Goal: Task Accomplishment & Management: Manage account settings

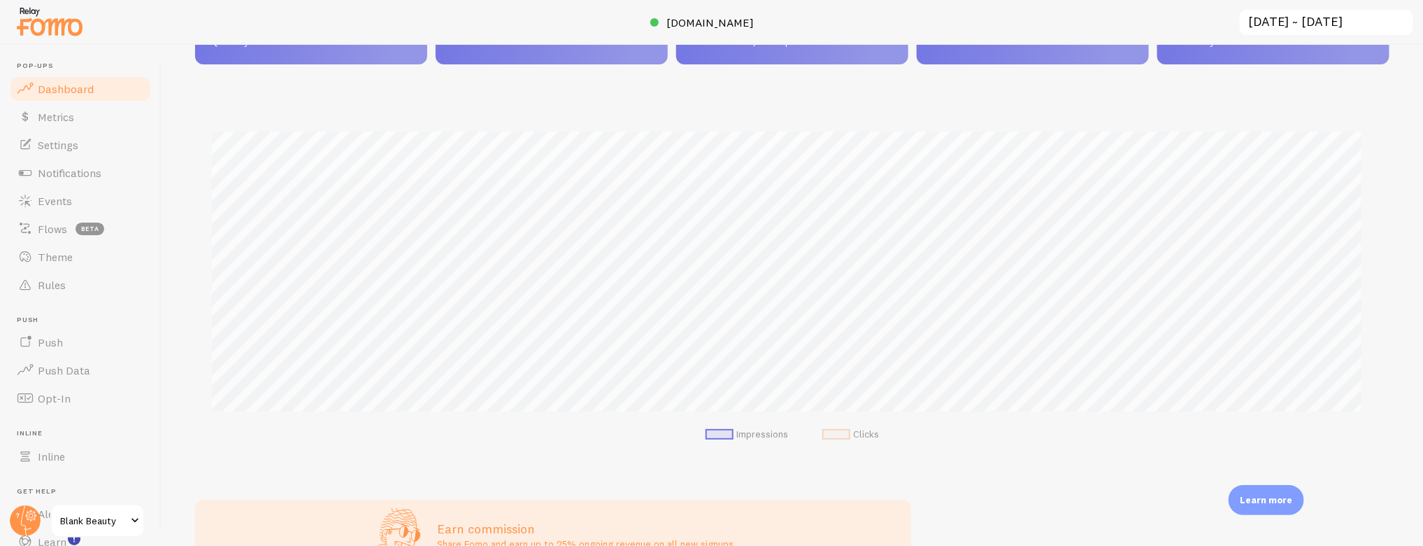
scroll to position [252, 0]
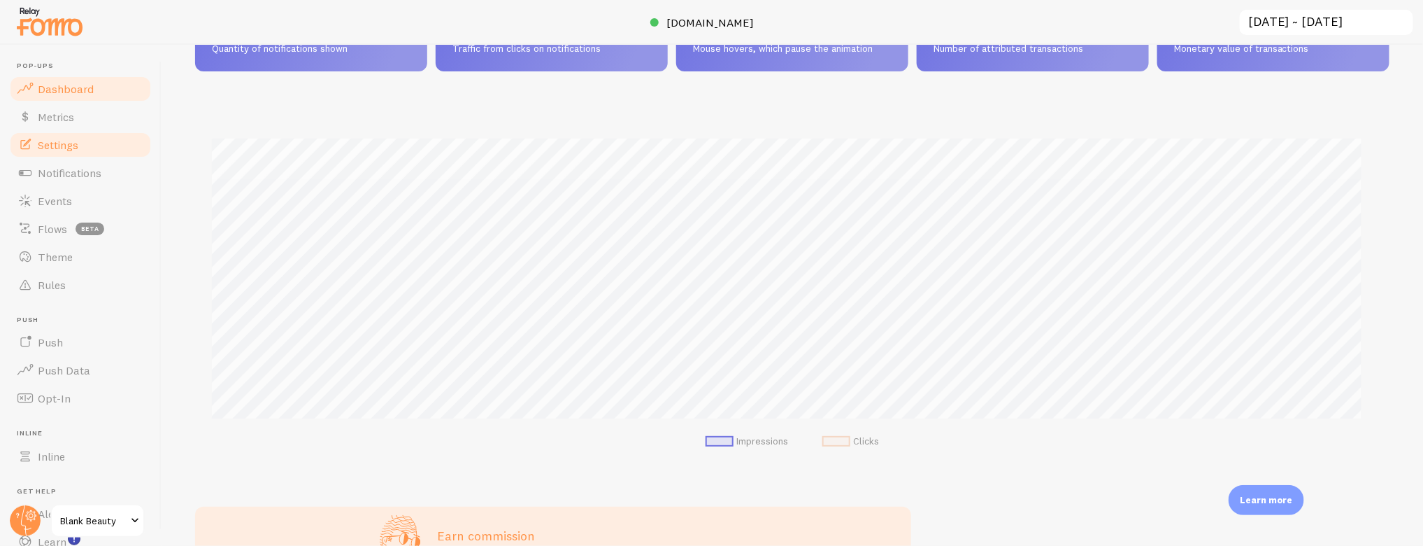
click at [64, 148] on span "Settings" at bounding box center [58, 145] width 41 height 14
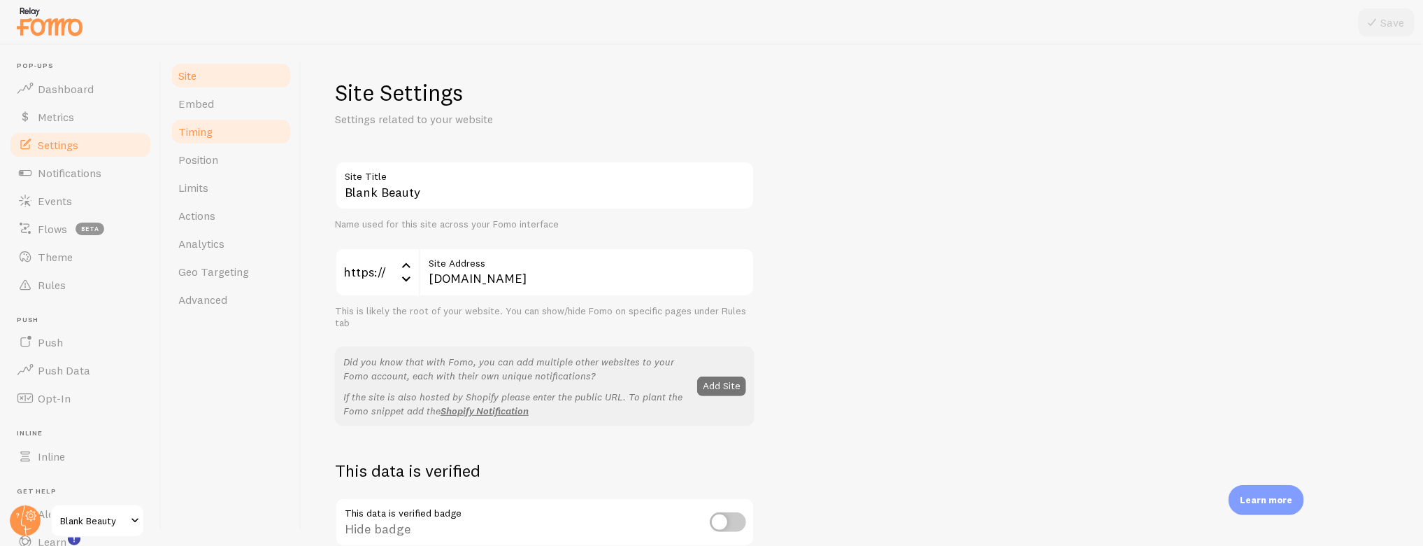
click at [204, 125] on span "Timing" at bounding box center [195, 132] width 34 height 14
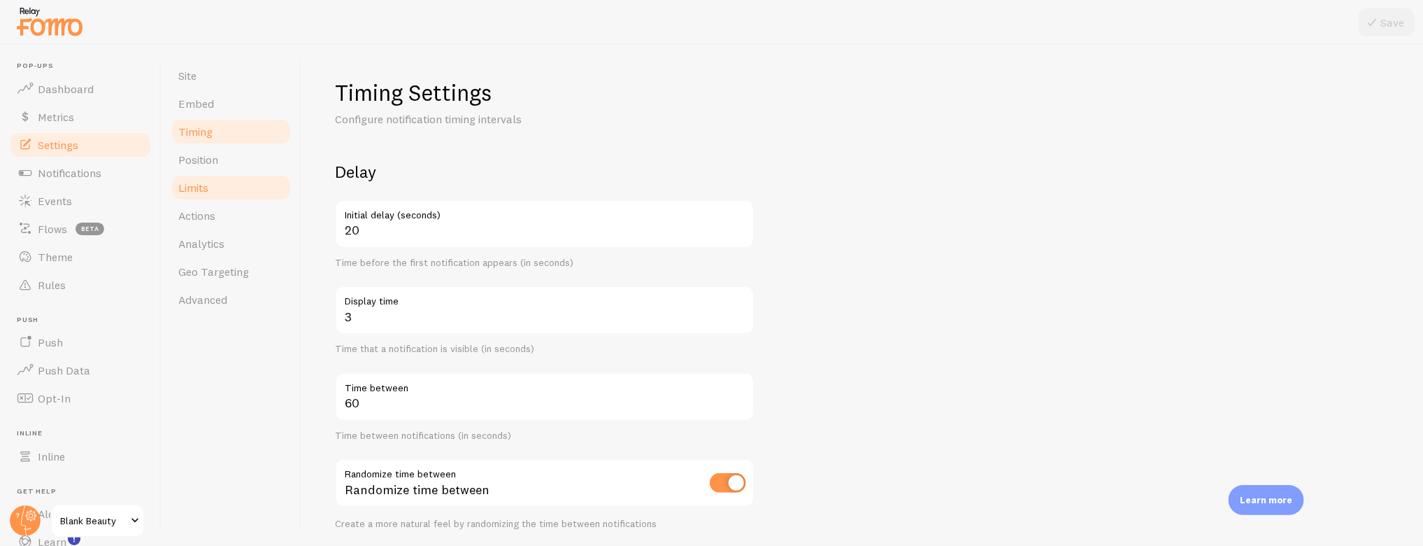
click at [196, 184] on span "Limits" at bounding box center [193, 187] width 30 height 14
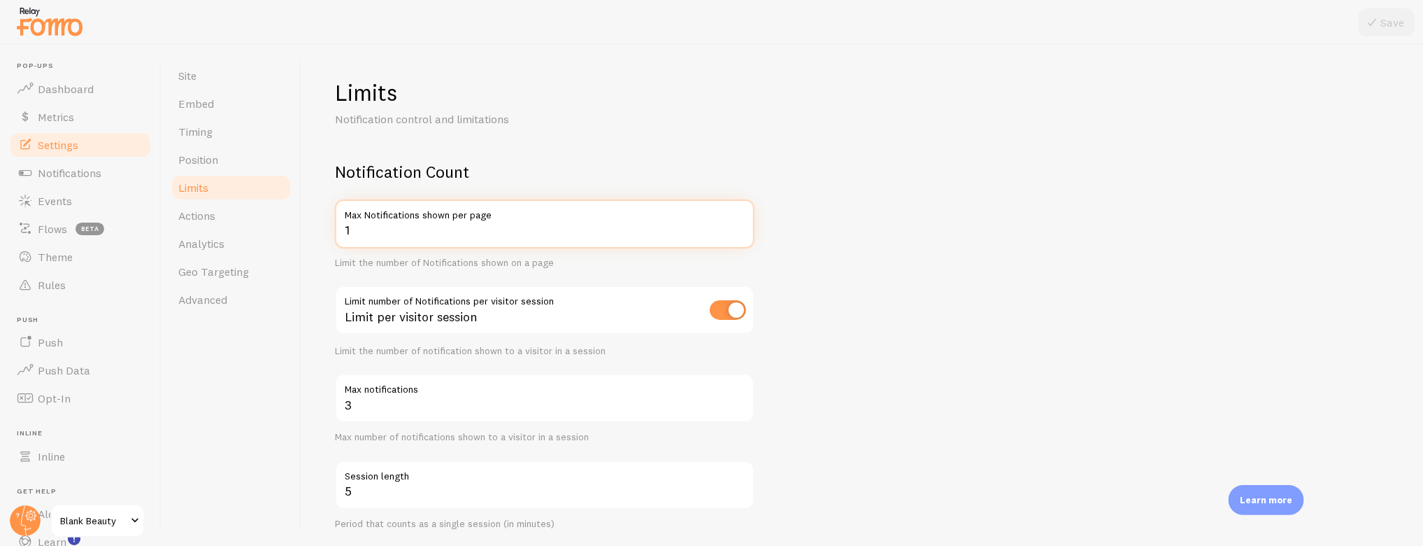
click at [474, 227] on input "1" at bounding box center [545, 223] width 420 height 49
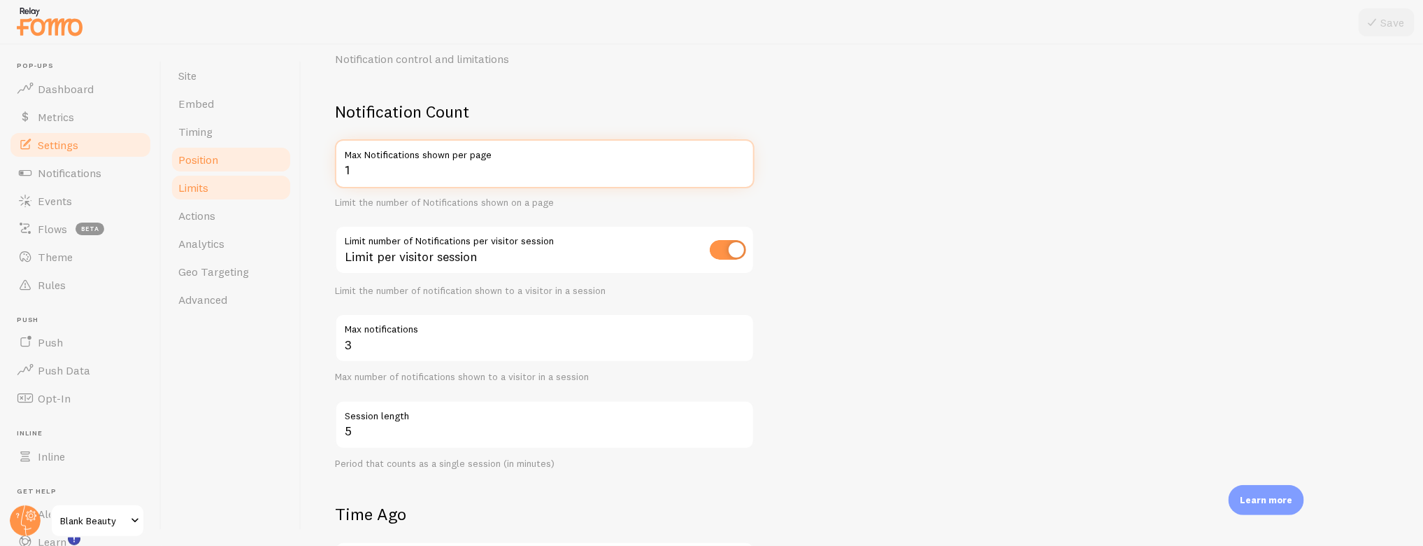
scroll to position [58, 0]
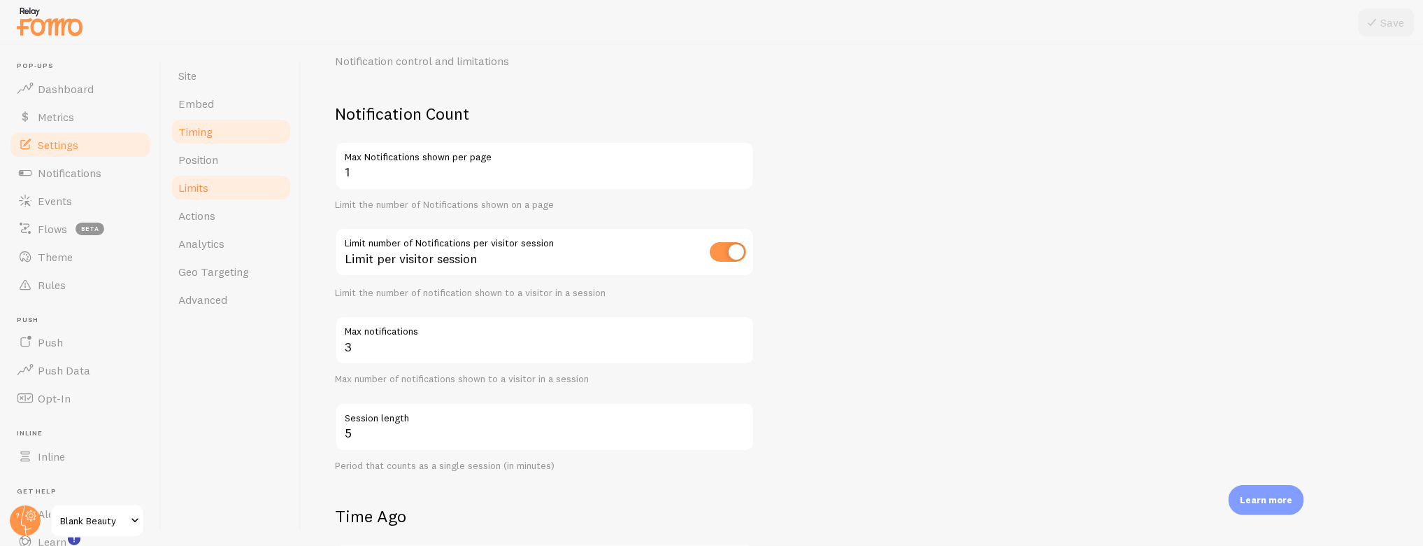
click at [200, 129] on span "Timing" at bounding box center [195, 132] width 34 height 14
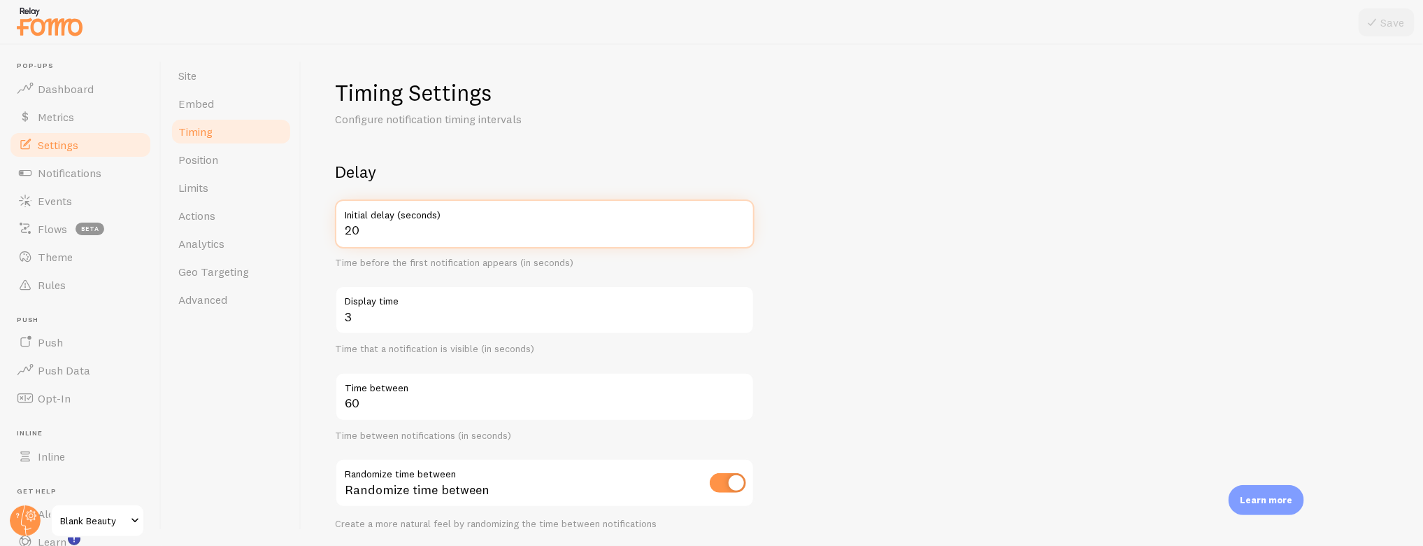
click at [392, 225] on input "20" at bounding box center [545, 223] width 420 height 49
click at [61, 116] on span "Metrics" at bounding box center [56, 117] width 36 height 14
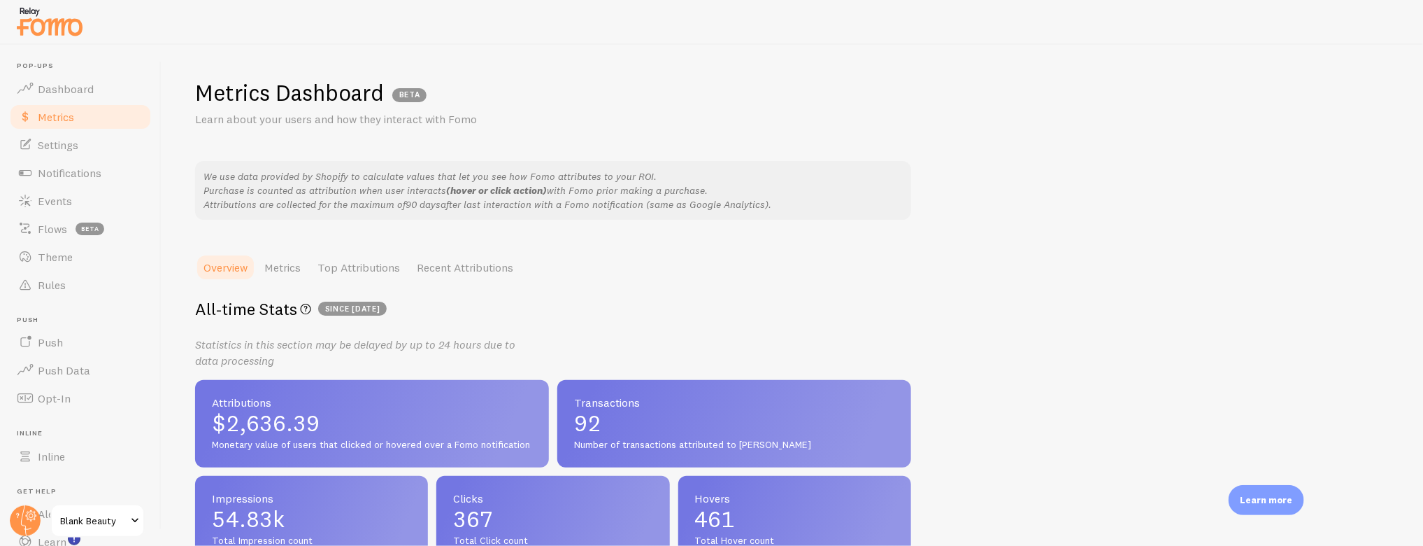
scroll to position [3, 0]
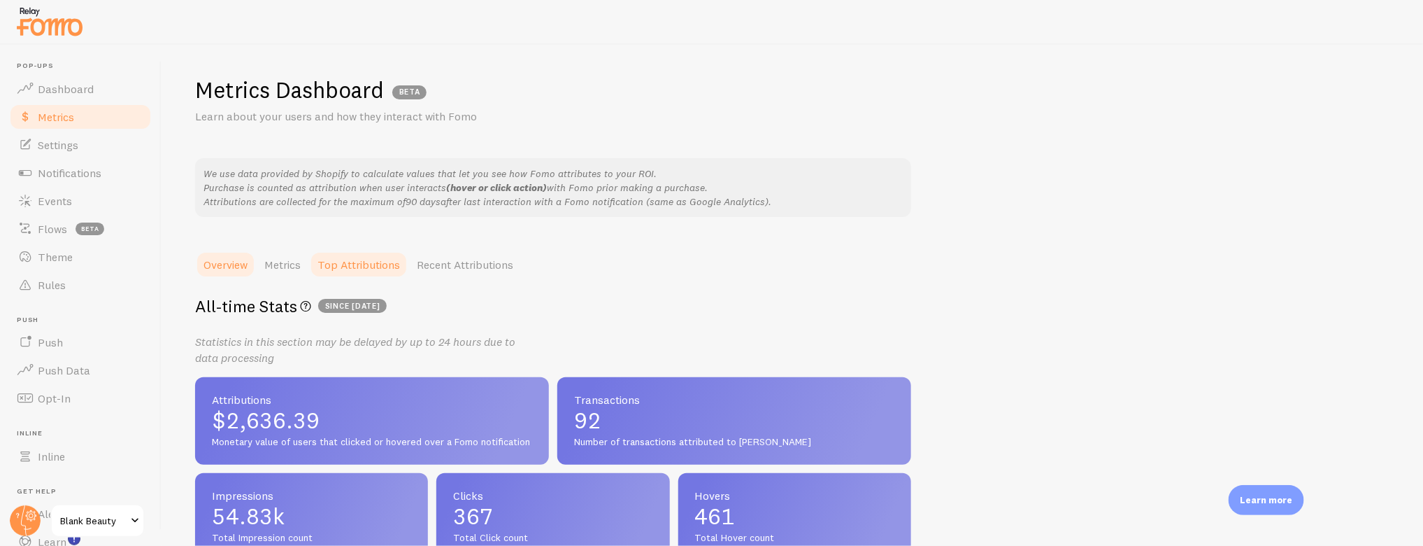
click at [364, 267] on link "Top Attributions" at bounding box center [358, 264] width 99 height 28
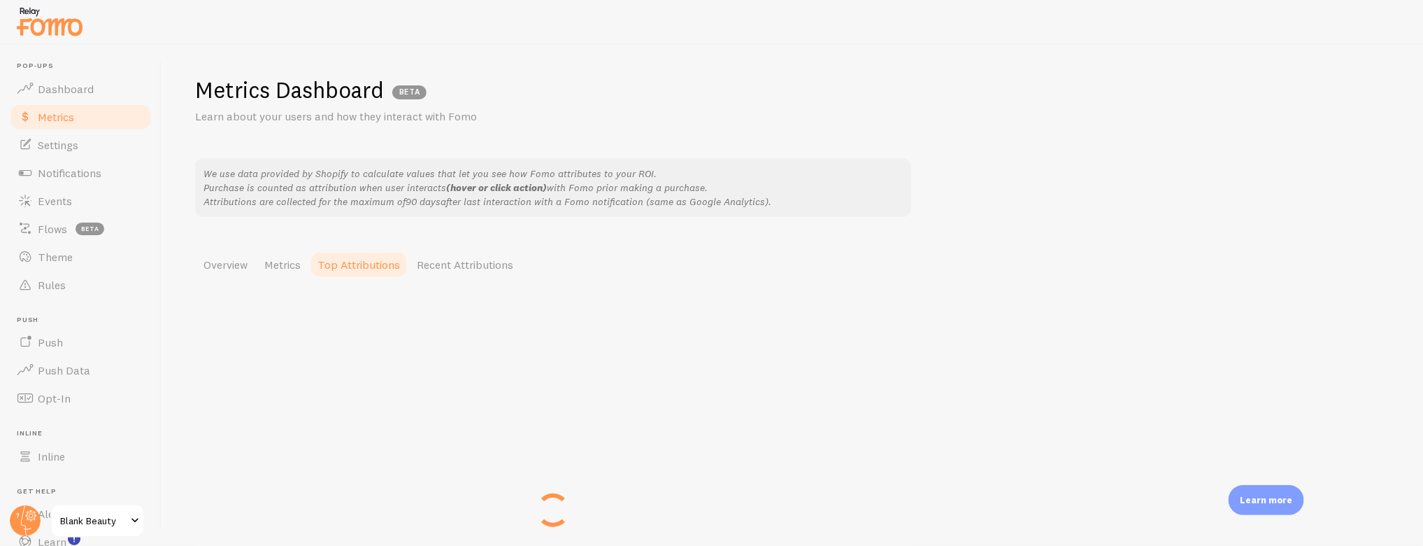
scroll to position [0, 0]
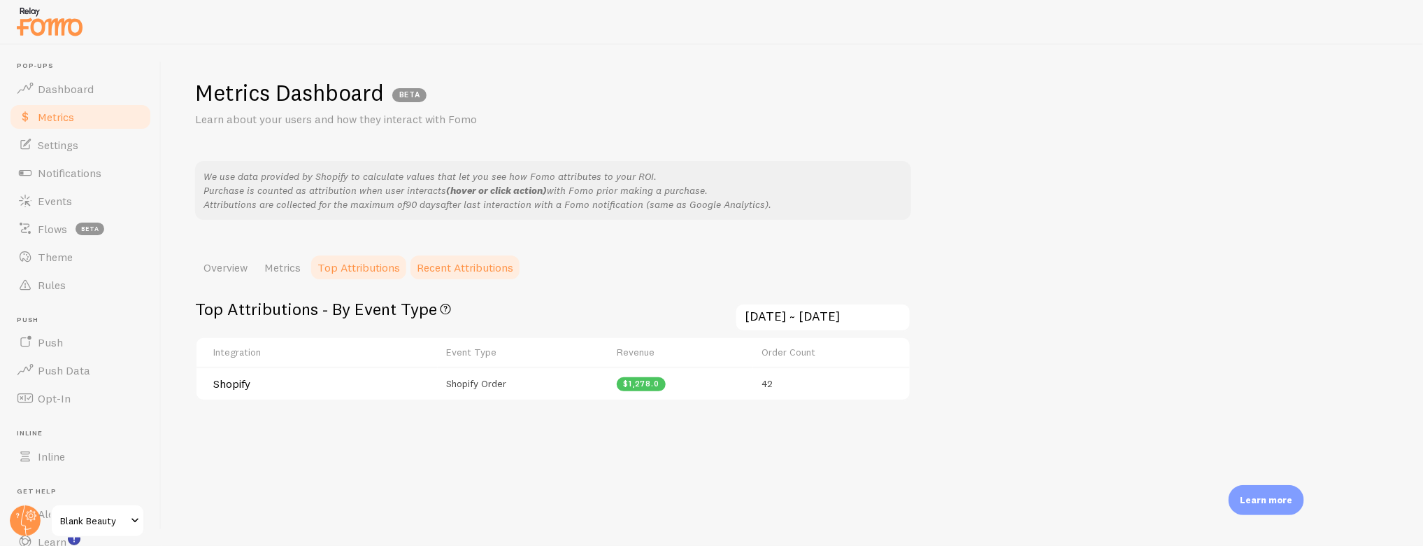
click at [488, 278] on link "Recent Attributions" at bounding box center [465, 267] width 113 height 28
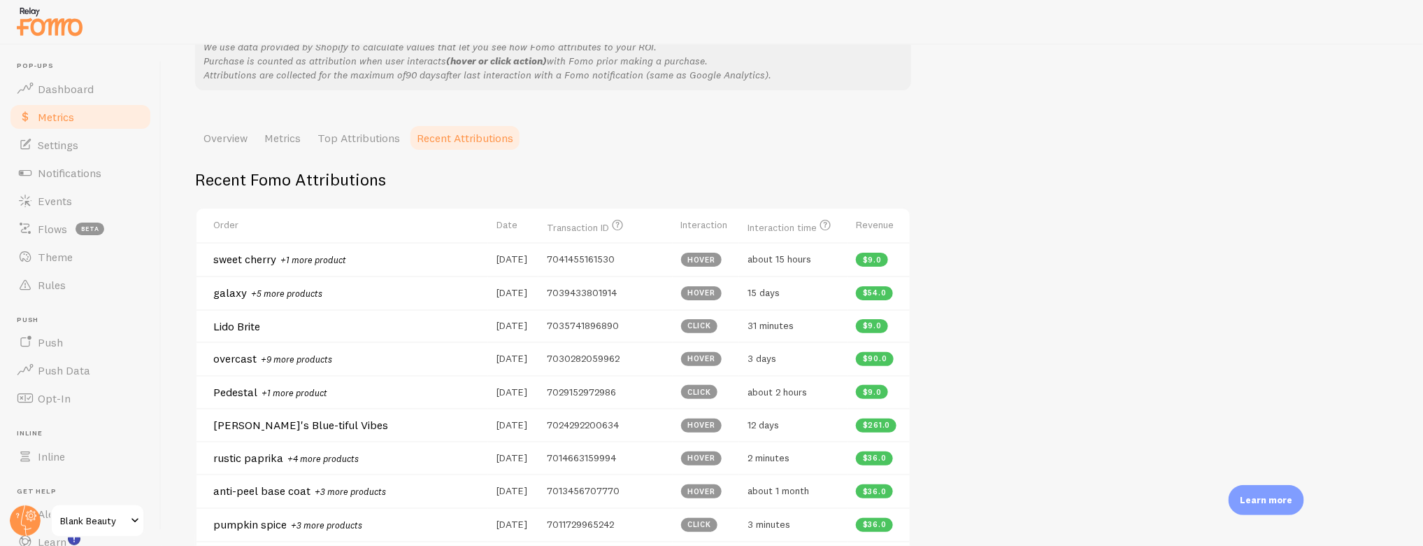
scroll to position [129, 0]
click at [369, 133] on link "Top Attributions" at bounding box center [358, 139] width 99 height 28
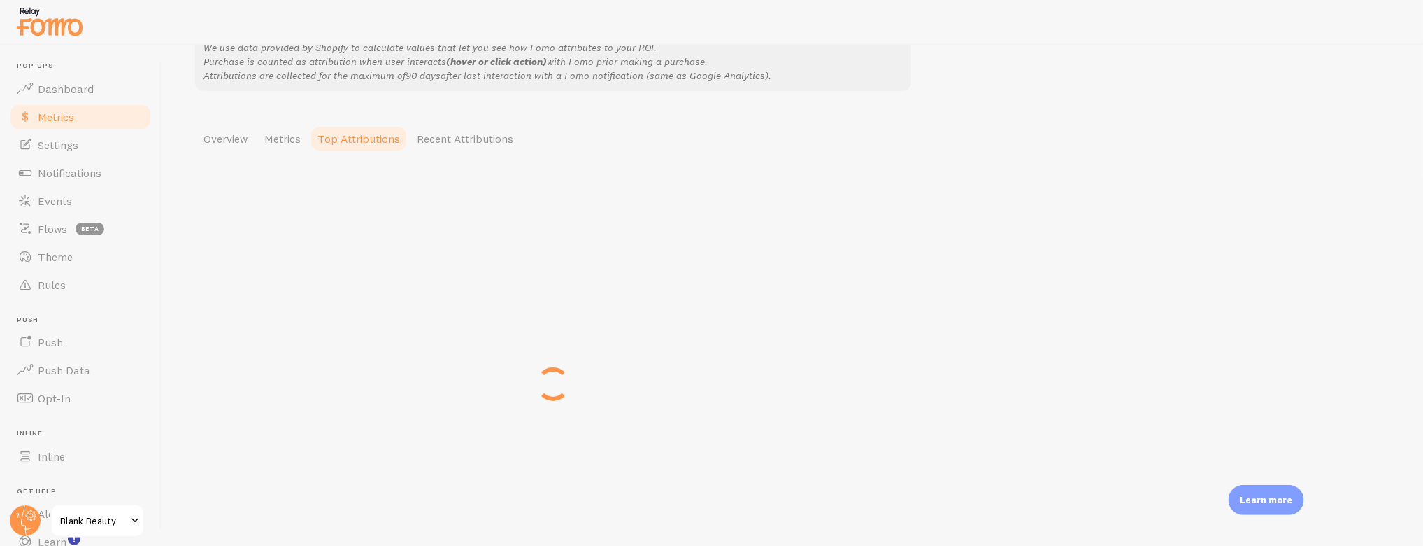
scroll to position [0, 0]
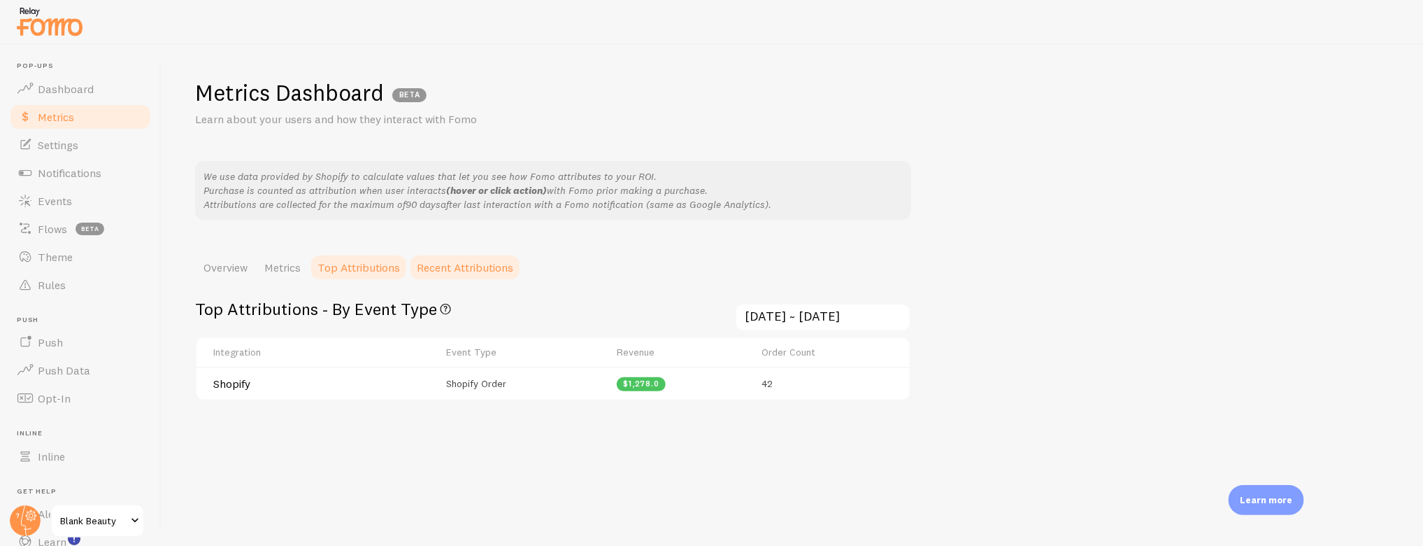
click at [478, 274] on link "Recent Attributions" at bounding box center [465, 267] width 113 height 28
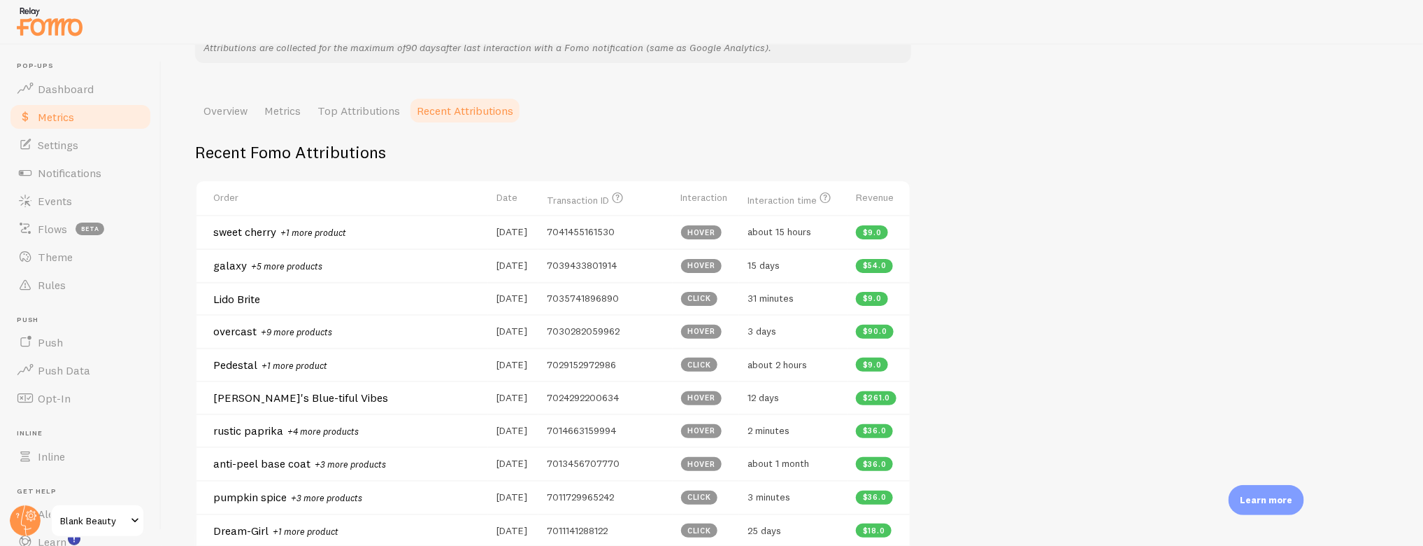
scroll to position [270, 0]
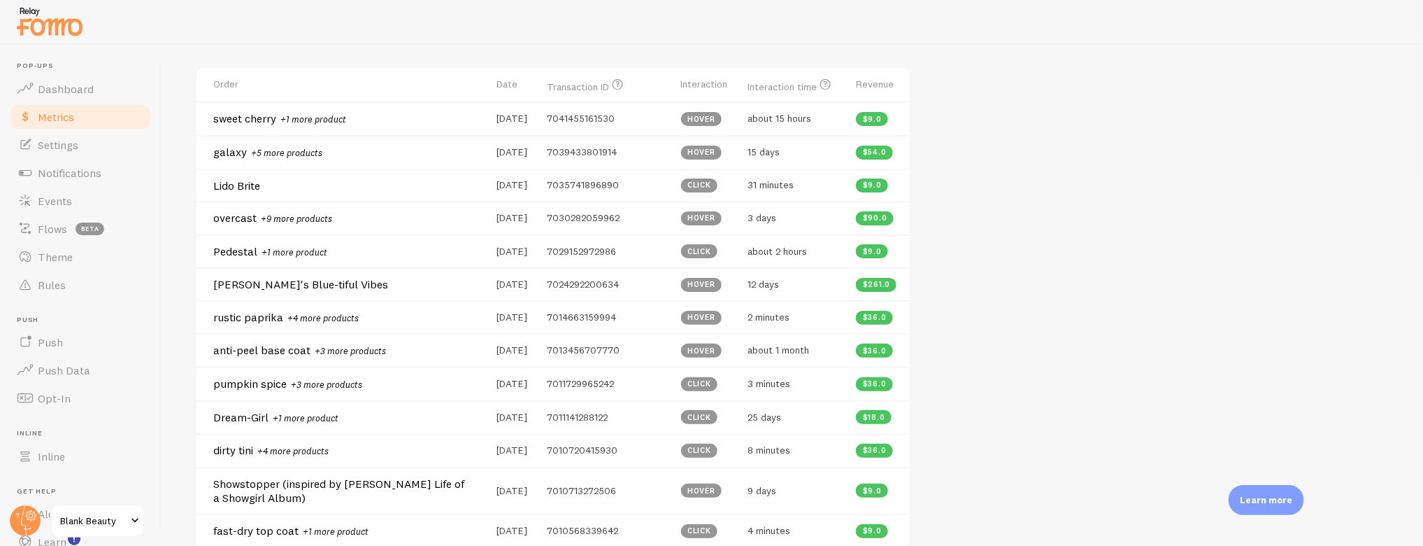
click at [301, 215] on small "+9 more products" at bounding box center [296, 218] width 71 height 11
click at [599, 214] on span "7030282059962" at bounding box center [583, 217] width 73 height 13
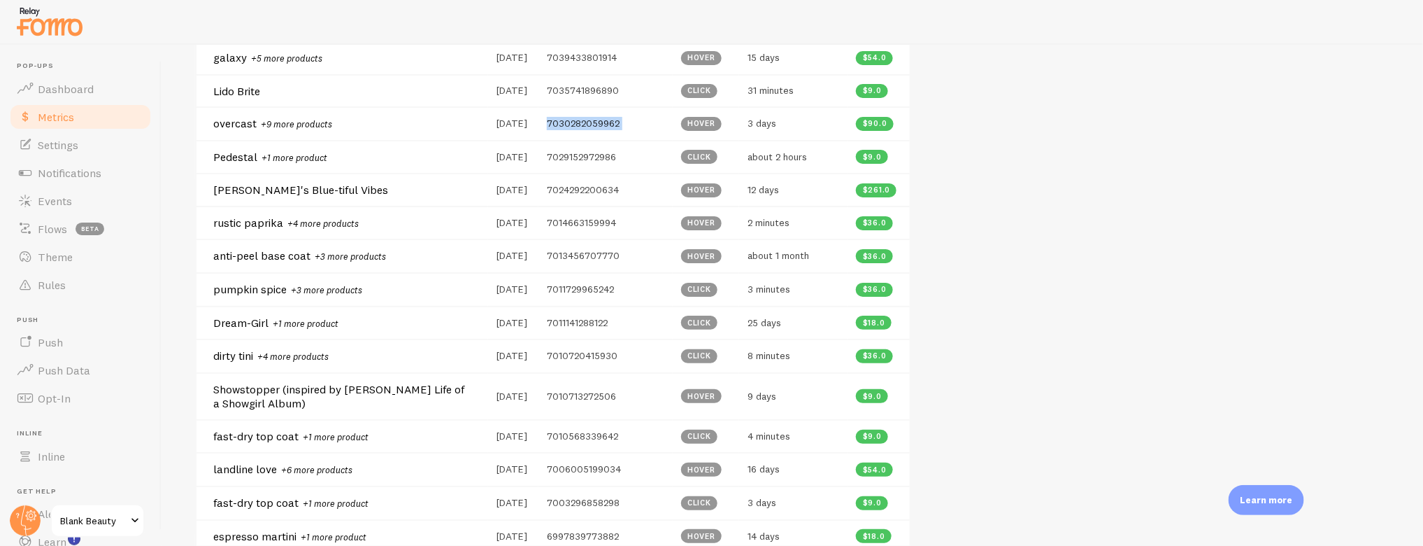
scroll to position [367, 0]
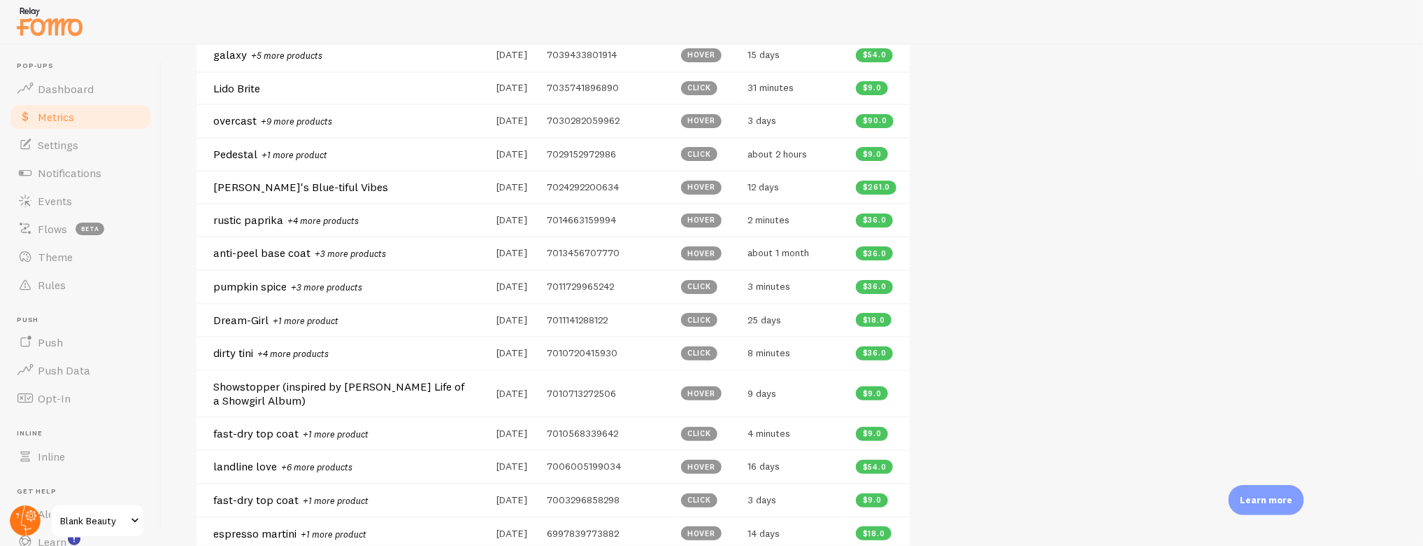
click at [32, 510] on circle at bounding box center [25, 520] width 31 height 31
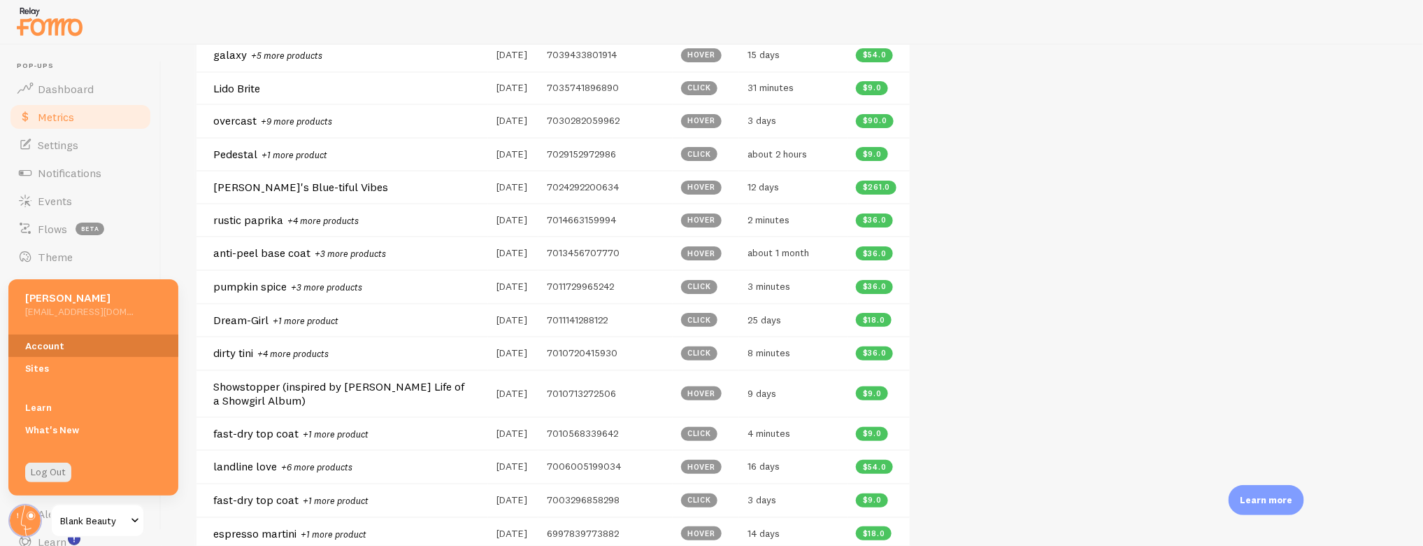
click at [47, 346] on link "Account" at bounding box center [93, 345] width 170 height 22
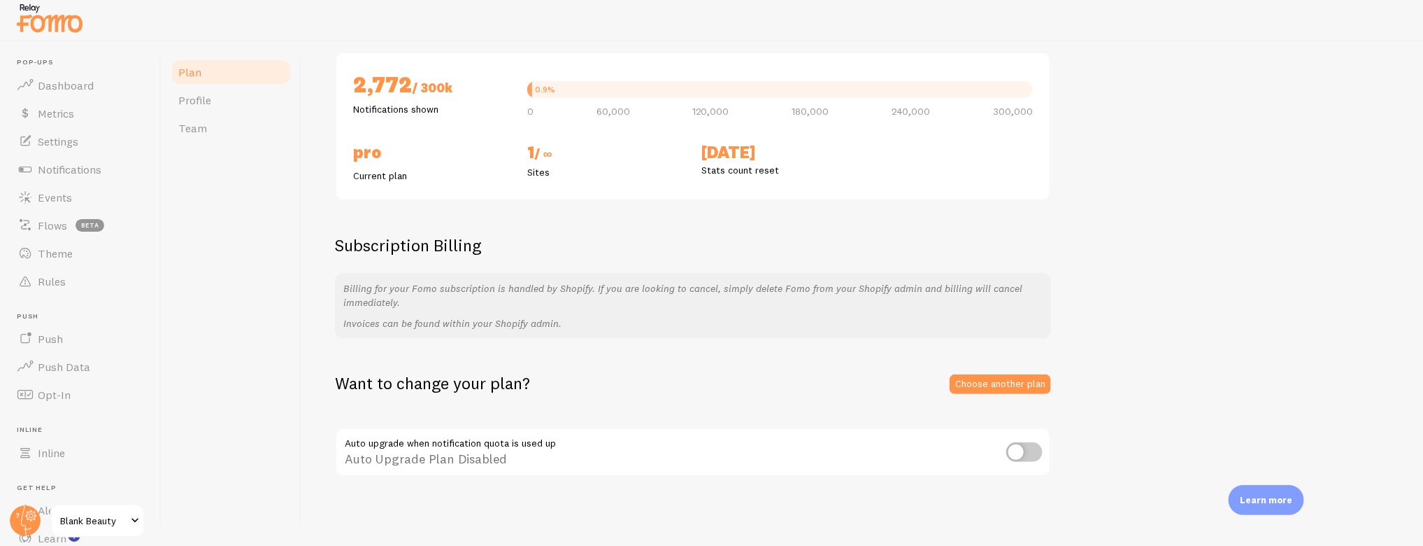
scroll to position [8, 0]
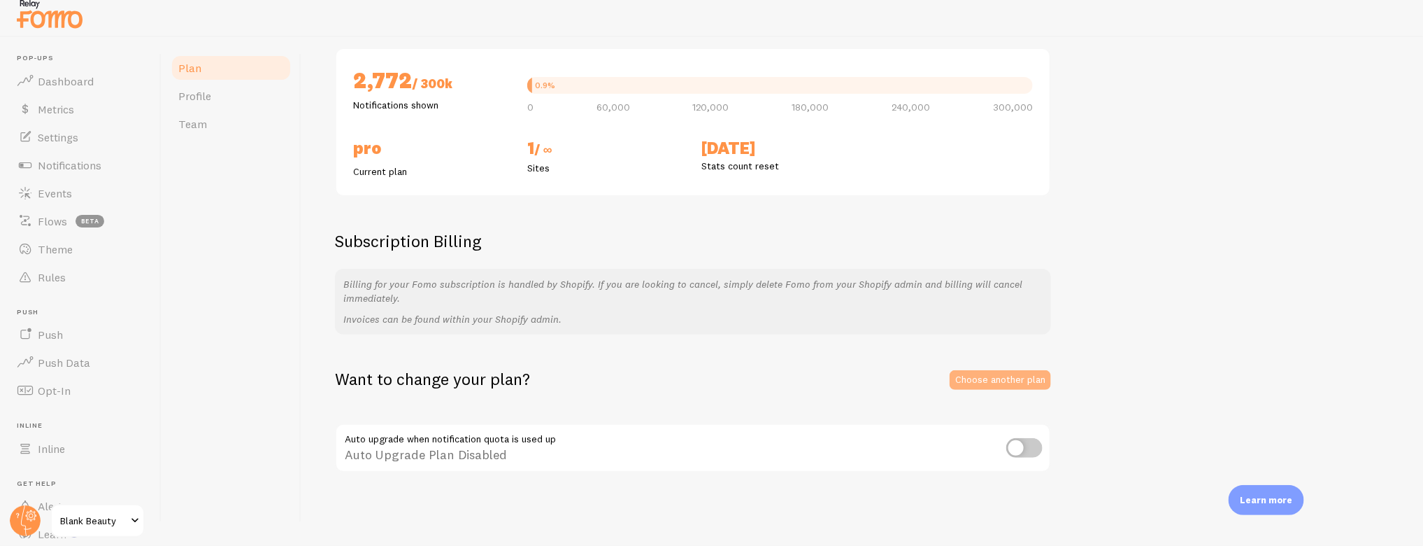
click at [1009, 383] on link "Choose another plan" at bounding box center [1000, 380] width 101 height 20
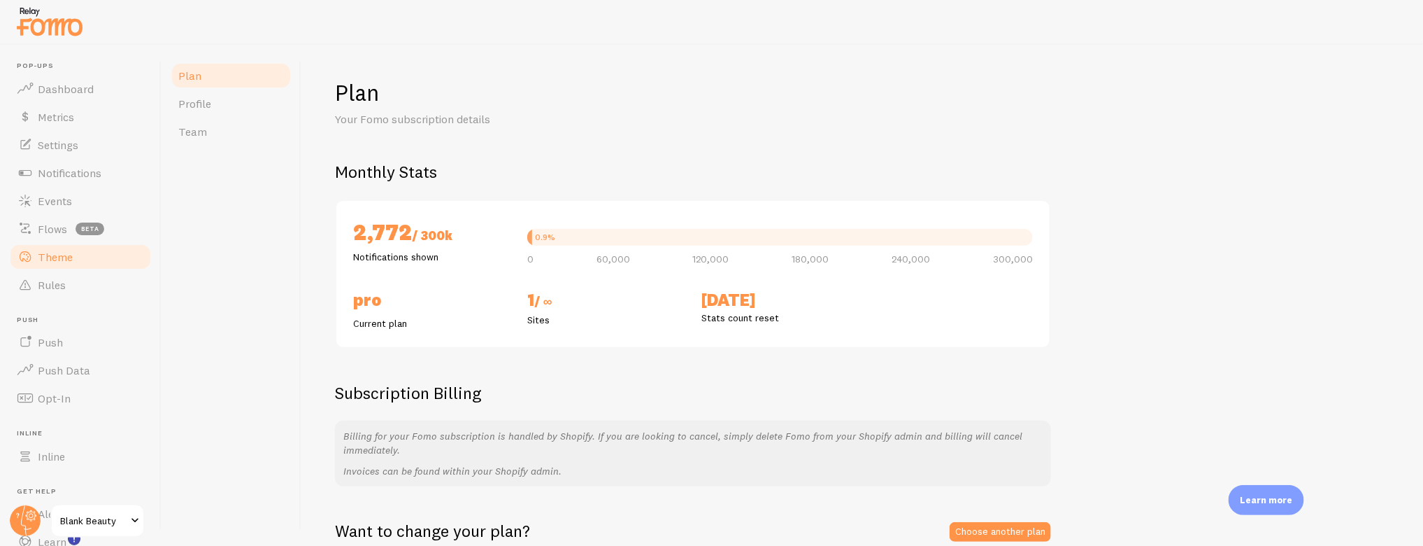
click at [63, 251] on span "Theme" at bounding box center [55, 257] width 35 height 14
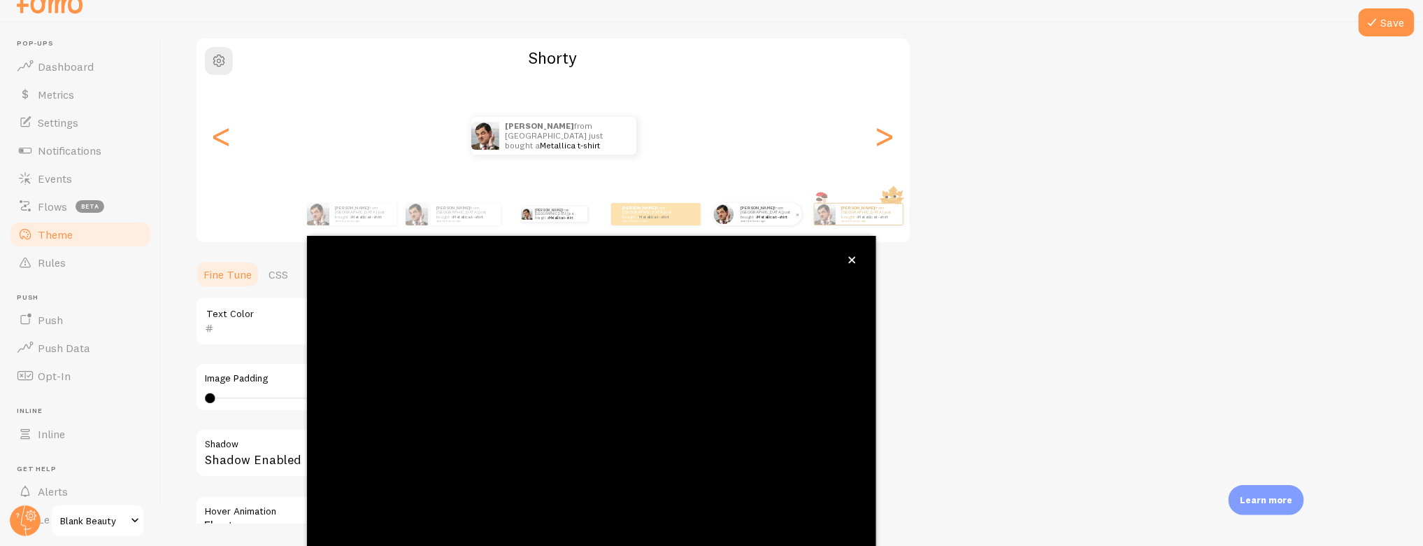
scroll to position [101, 0]
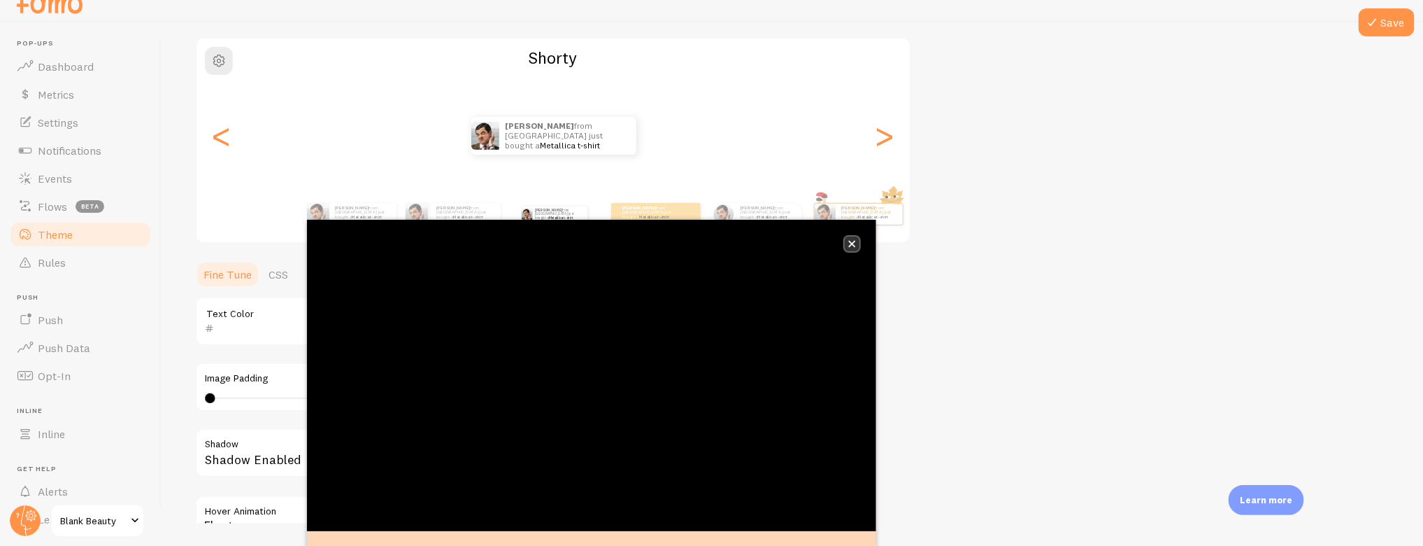
click at [850, 242] on icon "close," at bounding box center [852, 244] width 8 height 8
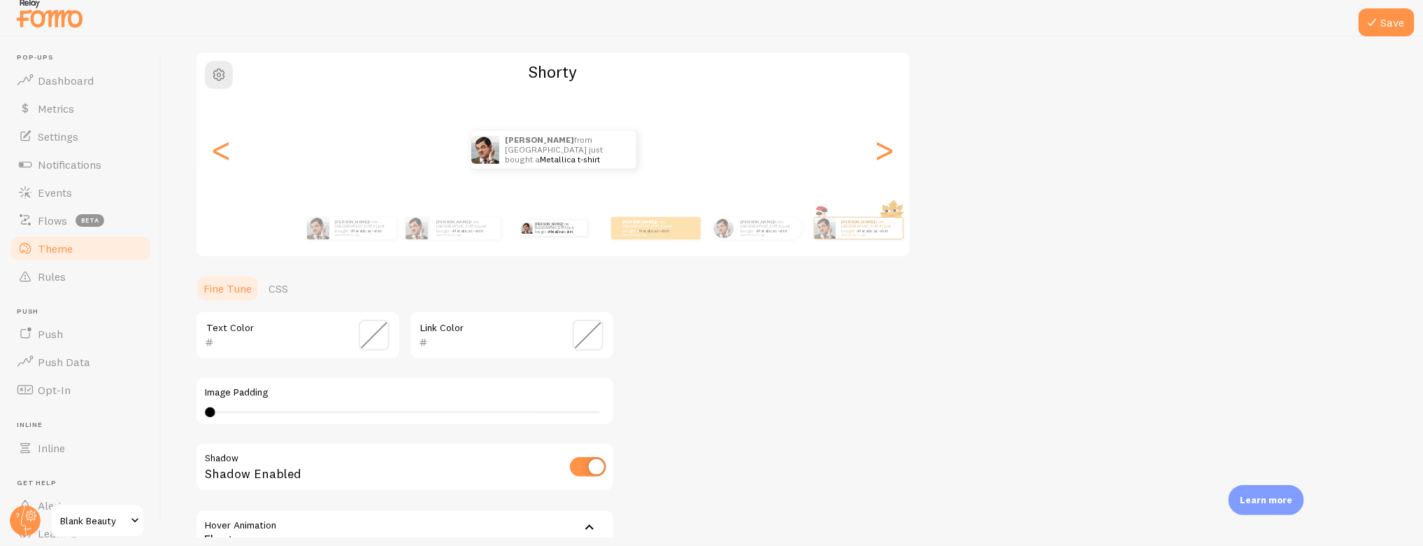
scroll to position [8, 0]
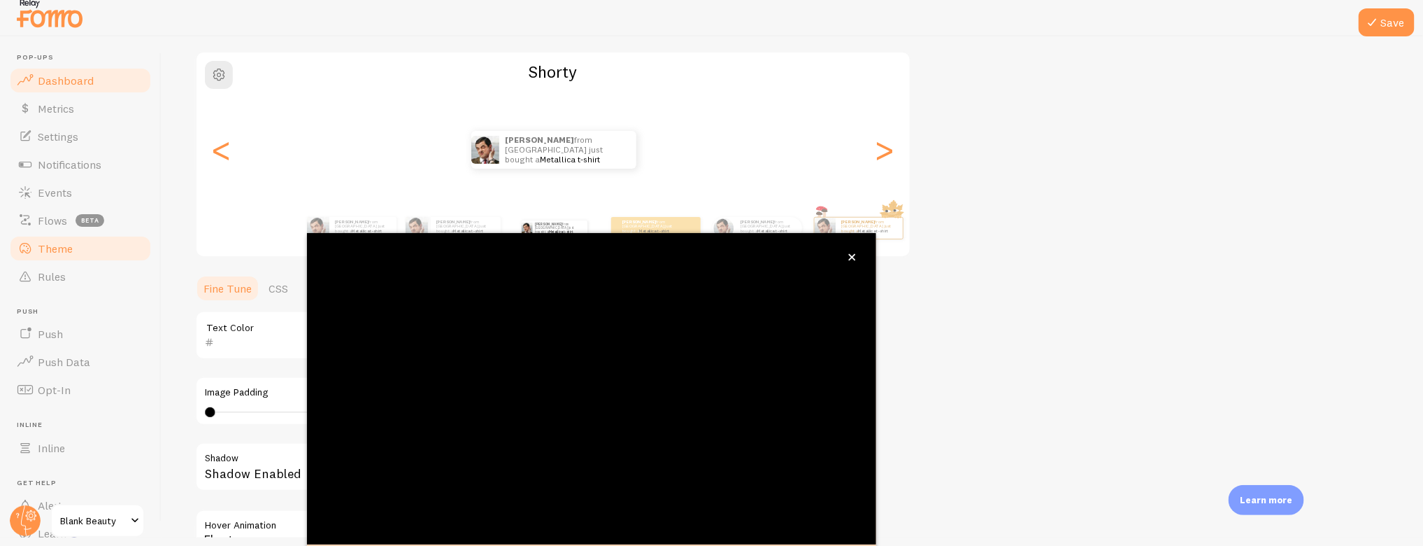
click at [52, 78] on span "Dashboard" at bounding box center [66, 80] width 56 height 14
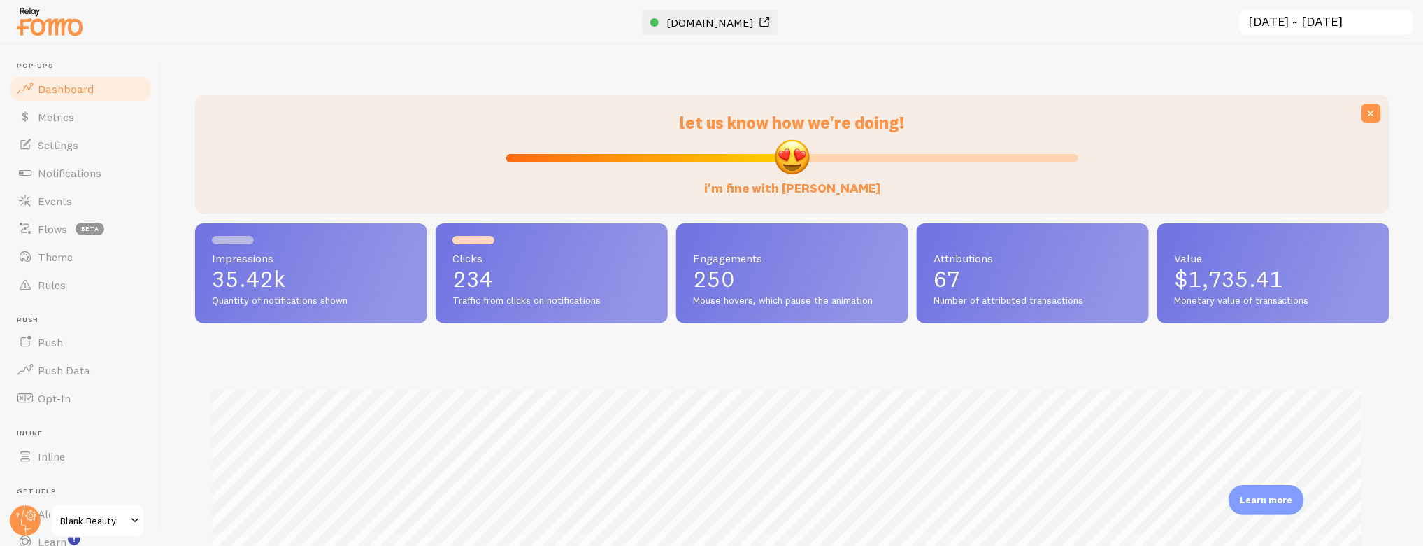
scroll to position [367, 1183]
click at [706, 16] on span "[DOMAIN_NAME]" at bounding box center [710, 22] width 87 height 14
click at [51, 281] on span "Rules" at bounding box center [52, 285] width 28 height 14
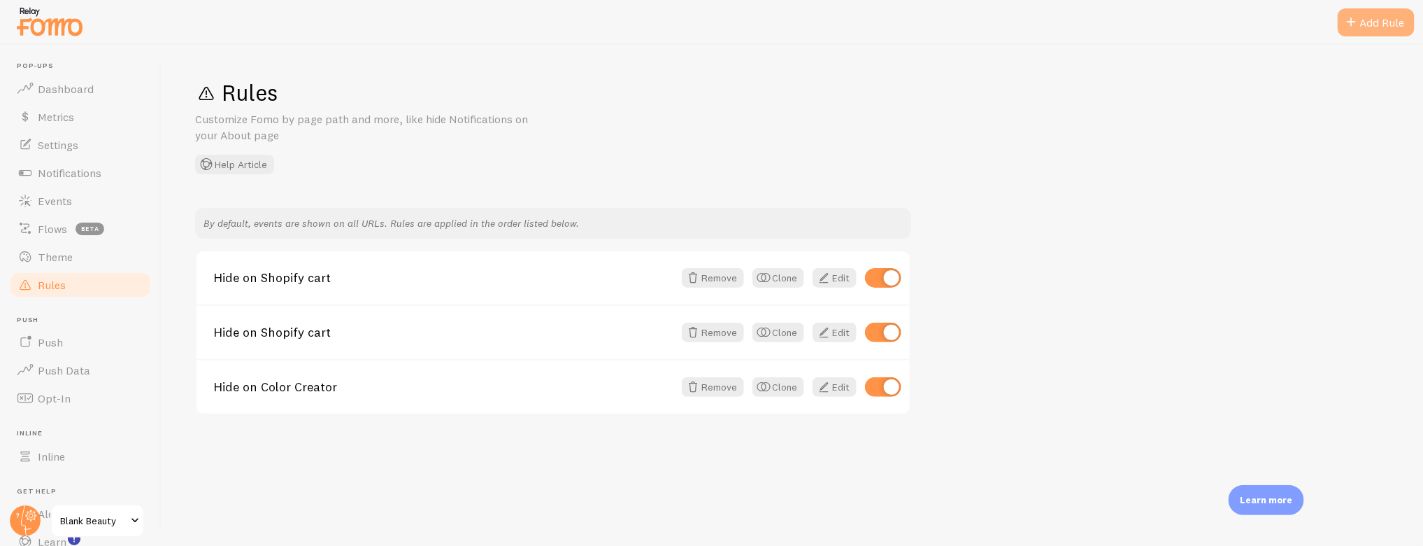
click at [1373, 19] on div "Add Rule" at bounding box center [1376, 22] width 77 height 28
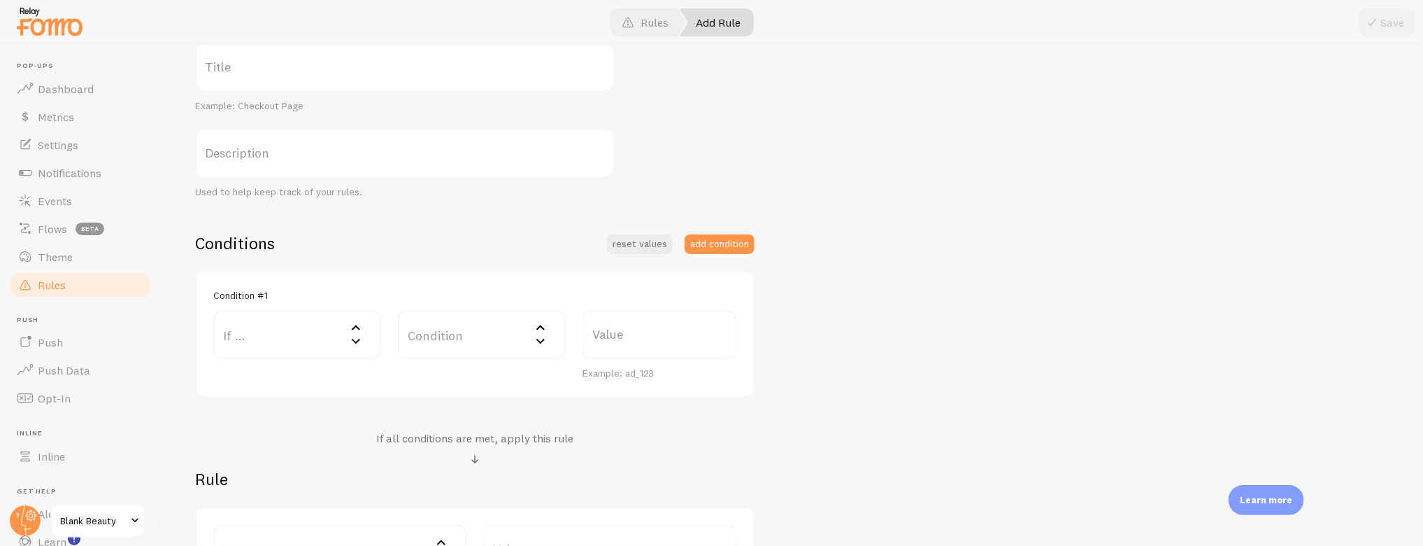
scroll to position [252, 0]
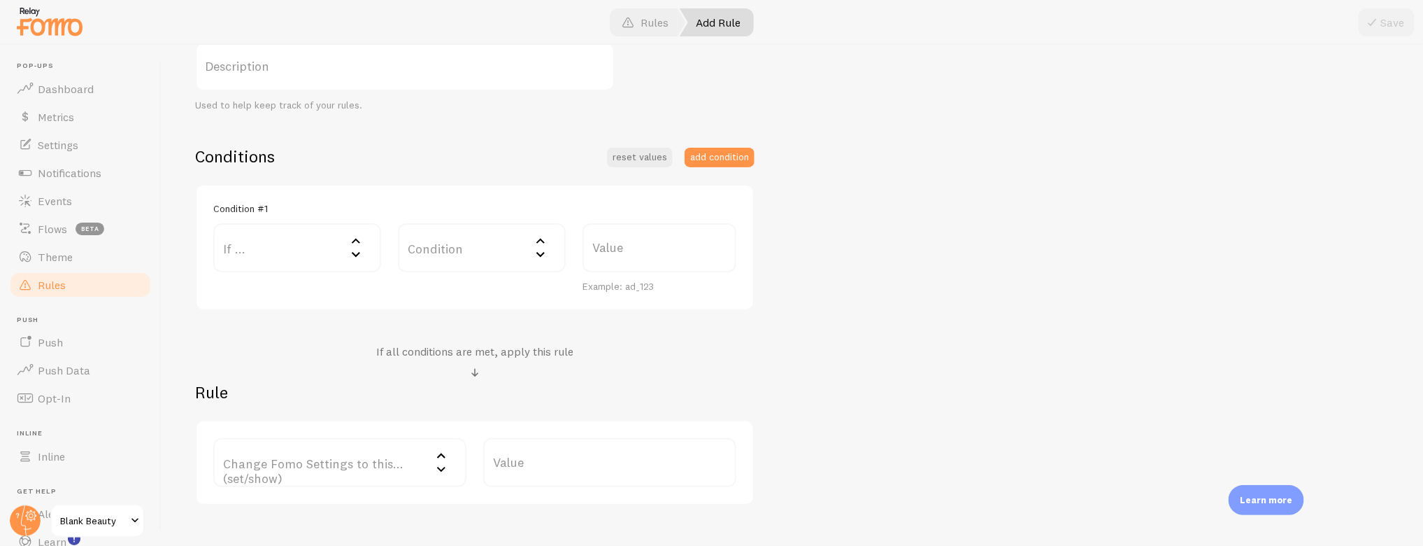
click at [276, 240] on label "If ..." at bounding box center [297, 247] width 168 height 49
click at [340, 457] on label "Change Fomo Settings to this... (set/show)" at bounding box center [339, 462] width 253 height 49
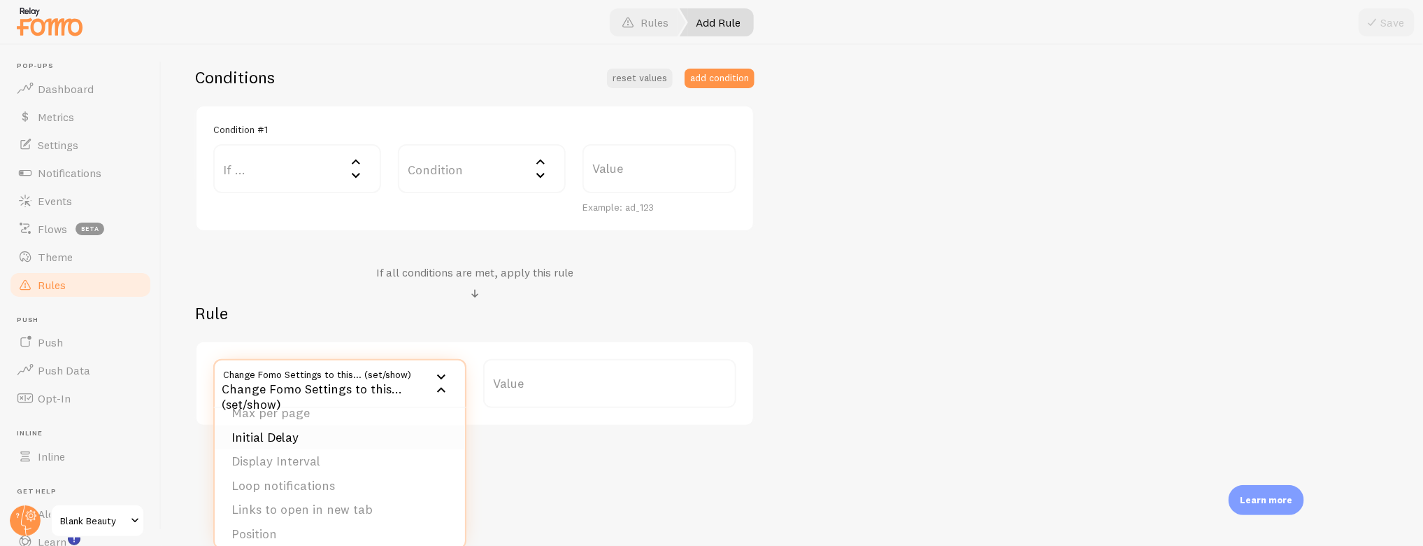
scroll to position [90, 0]
click at [320, 252] on div "Conditions reset values add condition Condition #1 If ... If user is on... URL …" at bounding box center [475, 246] width 560 height 360
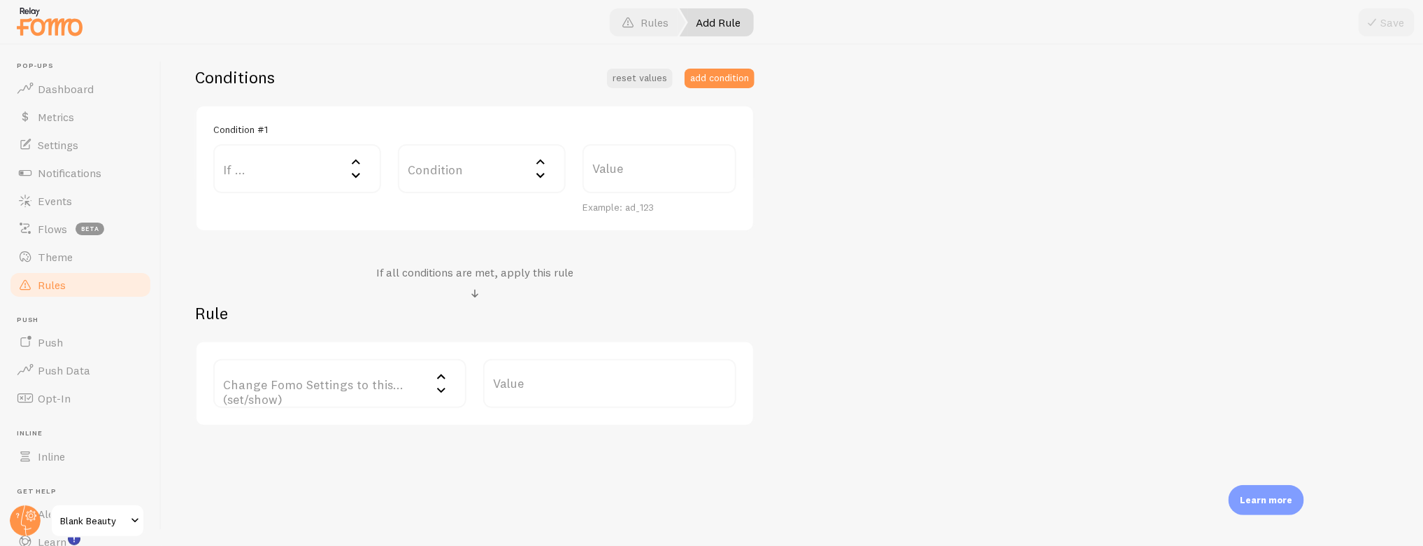
click at [271, 160] on label "If ..." at bounding box center [297, 168] width 168 height 49
click at [258, 207] on li "URL Path" at bounding box center [297, 213] width 165 height 24
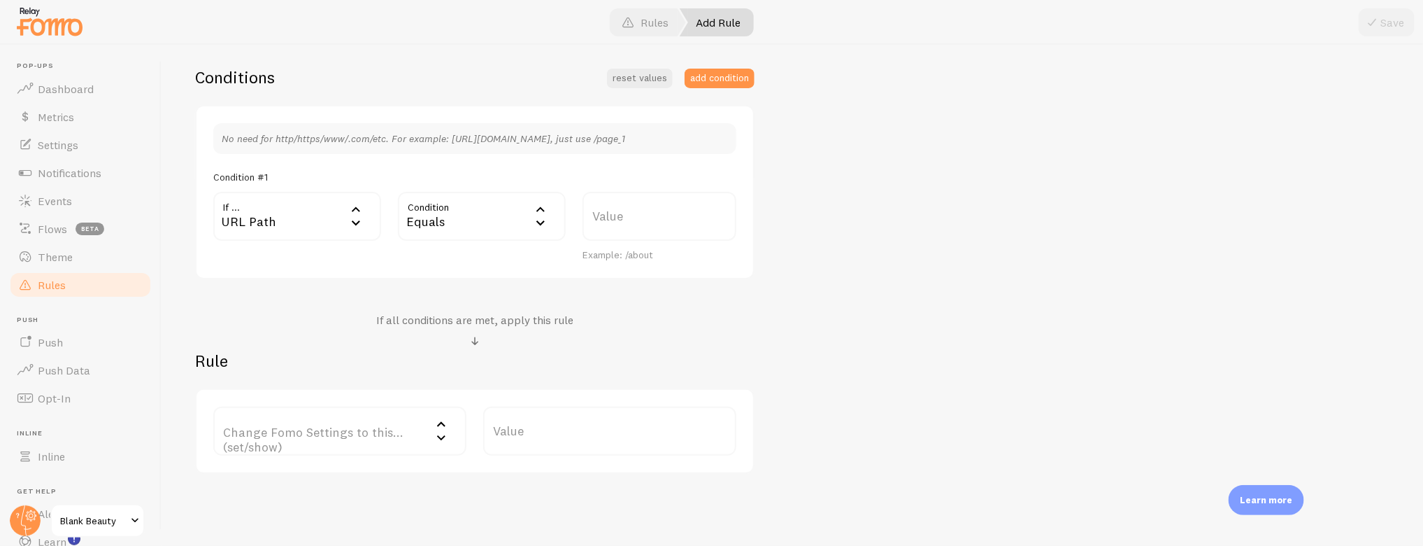
click at [449, 212] on div "Equals" at bounding box center [482, 216] width 168 height 49
click at [450, 327] on li "Contains" at bounding box center [481, 333] width 165 height 24
click at [622, 218] on label "Value" at bounding box center [660, 216] width 154 height 49
click at [622, 218] on input "Value" at bounding box center [660, 216] width 154 height 49
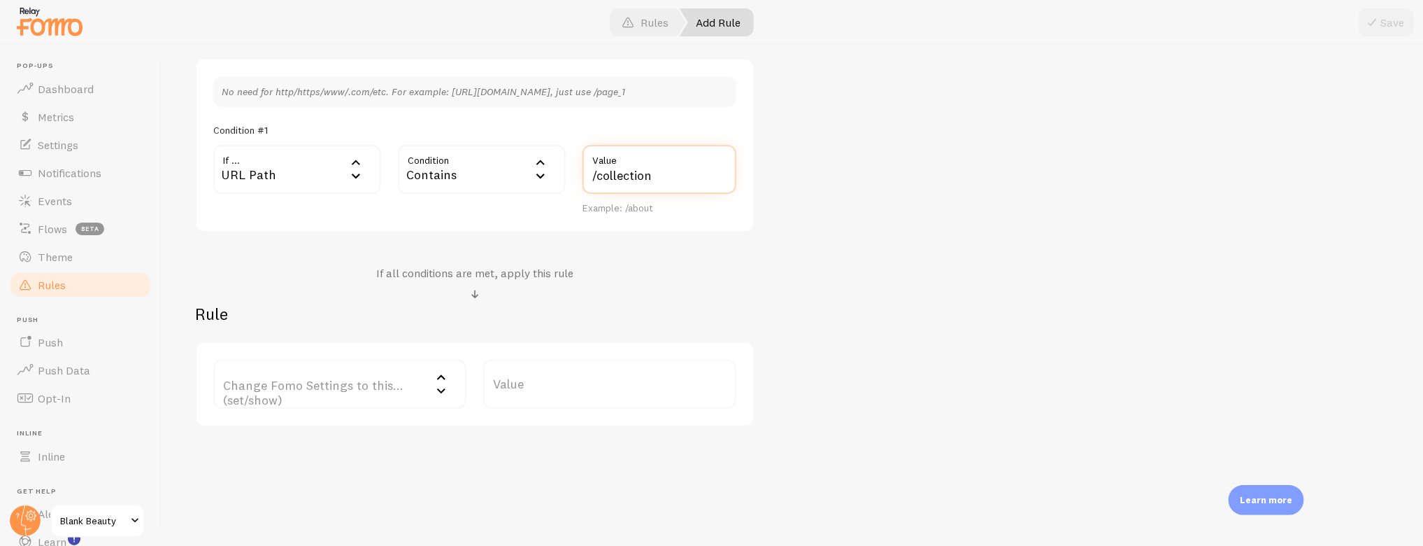
scroll to position [378, 0]
type input "/collection"
click at [276, 376] on label "Change Fomo Settings to this... (set/show)" at bounding box center [339, 383] width 253 height 49
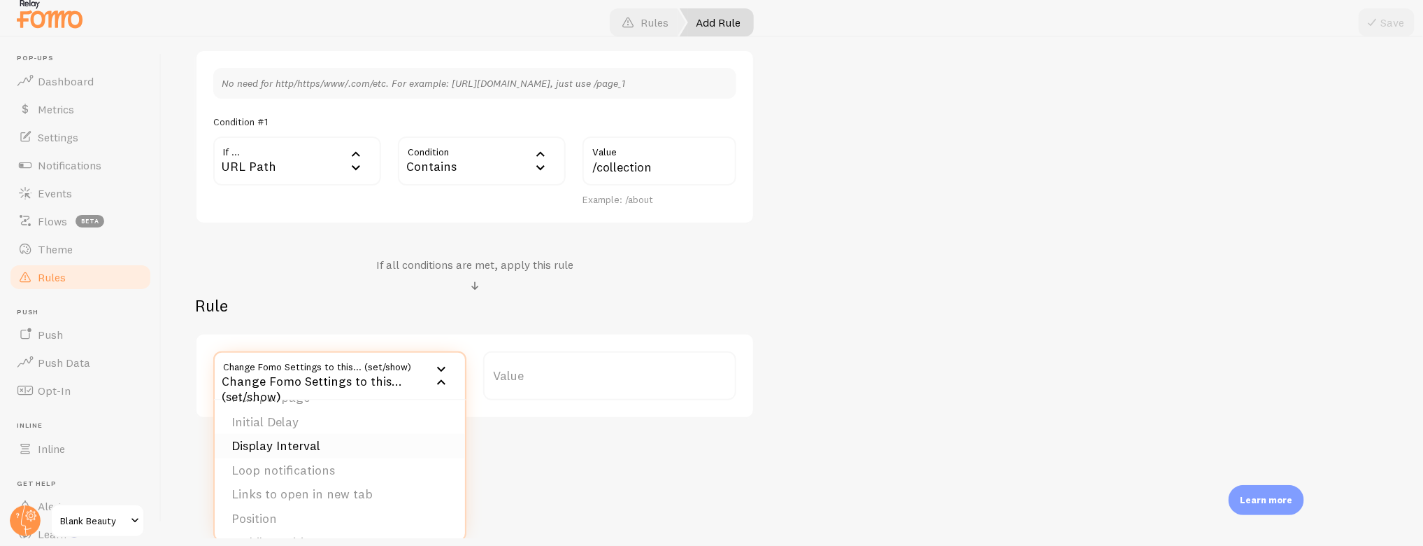
scroll to position [96, 0]
click at [297, 441] on li "Display Interval" at bounding box center [340, 445] width 250 height 24
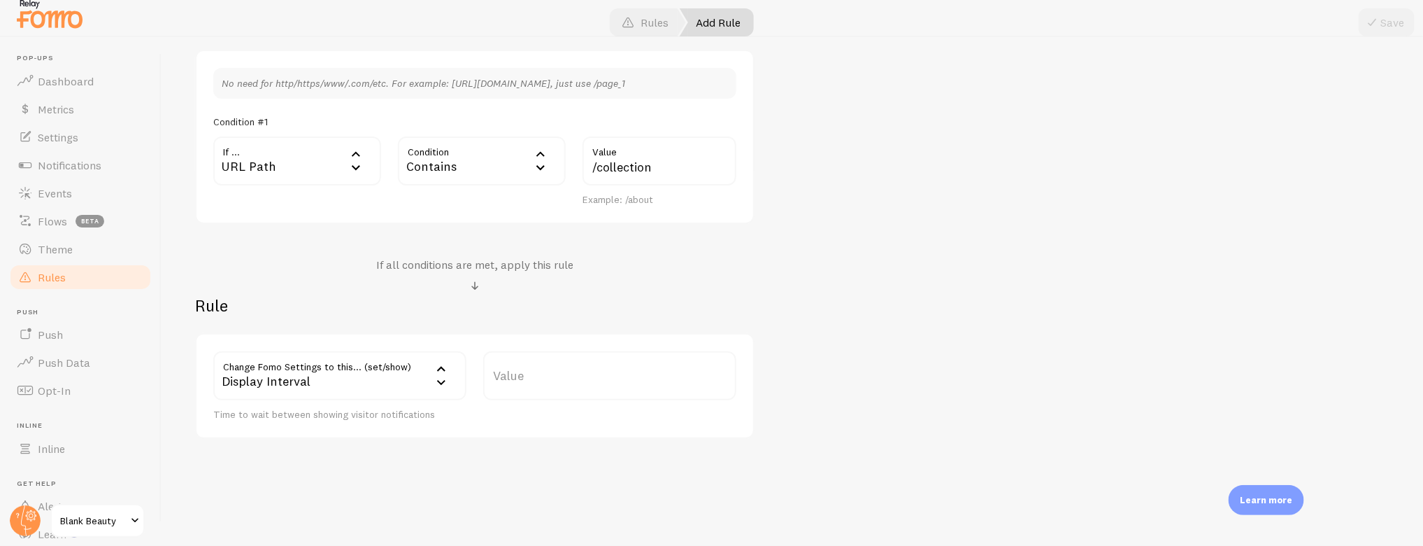
click at [543, 374] on label "Value" at bounding box center [609, 375] width 253 height 49
click at [543, 374] on input "Value" at bounding box center [609, 375] width 253 height 49
click at [299, 369] on div "Display Interval" at bounding box center [339, 375] width 253 height 49
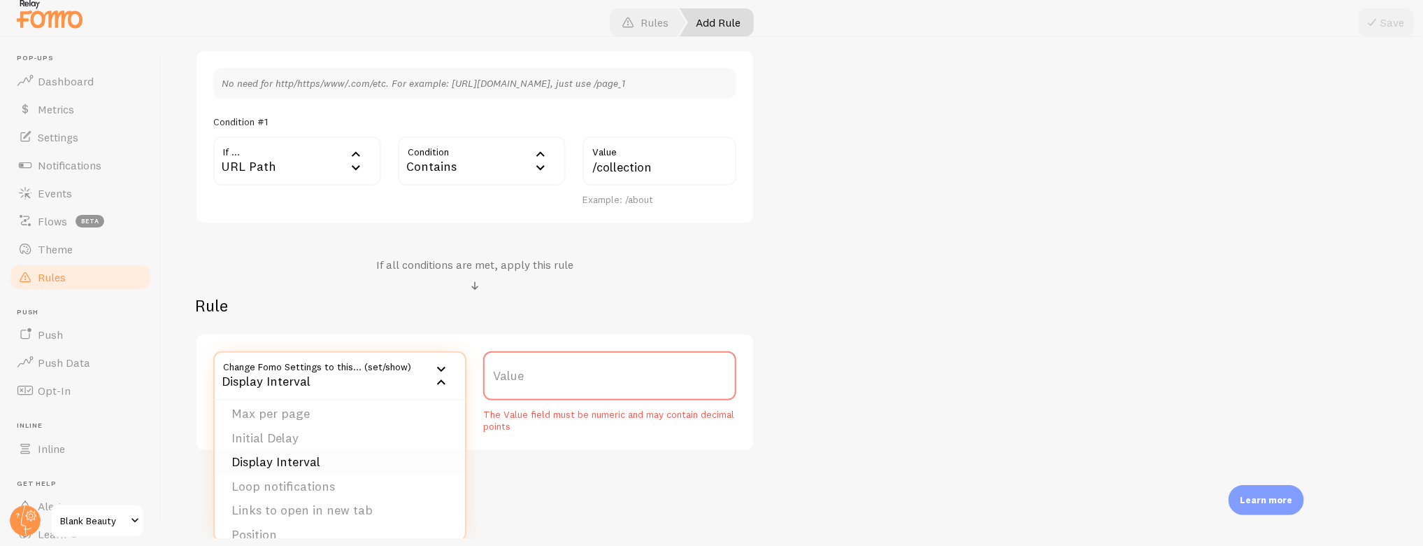
scroll to position [78, 0]
click at [597, 436] on div "Change Fomo Settings to this... (set/show) displayInterval Display Interval Not…" at bounding box center [475, 392] width 560 height 118
click at [351, 371] on div "Display Interval" at bounding box center [339, 375] width 253 height 49
click at [297, 442] on li "Max per page" at bounding box center [340, 442] width 250 height 24
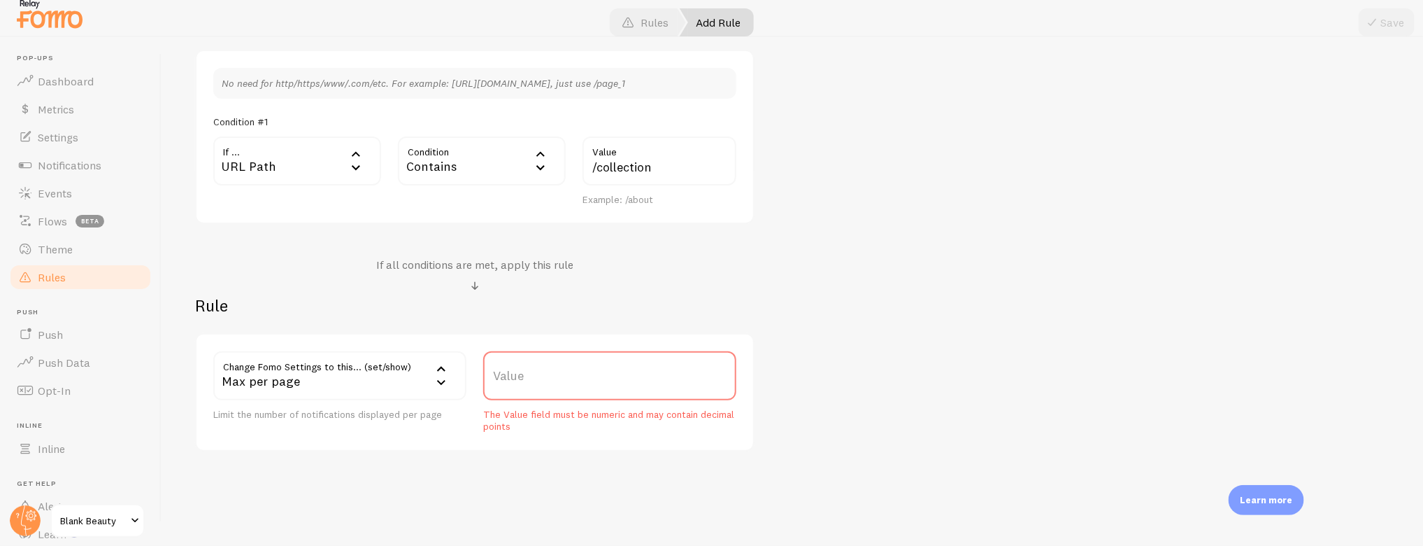
click at [639, 357] on label "Value" at bounding box center [609, 375] width 253 height 49
click at [639, 357] on input "Value" at bounding box center [609, 375] width 253 height 49
type input "3"
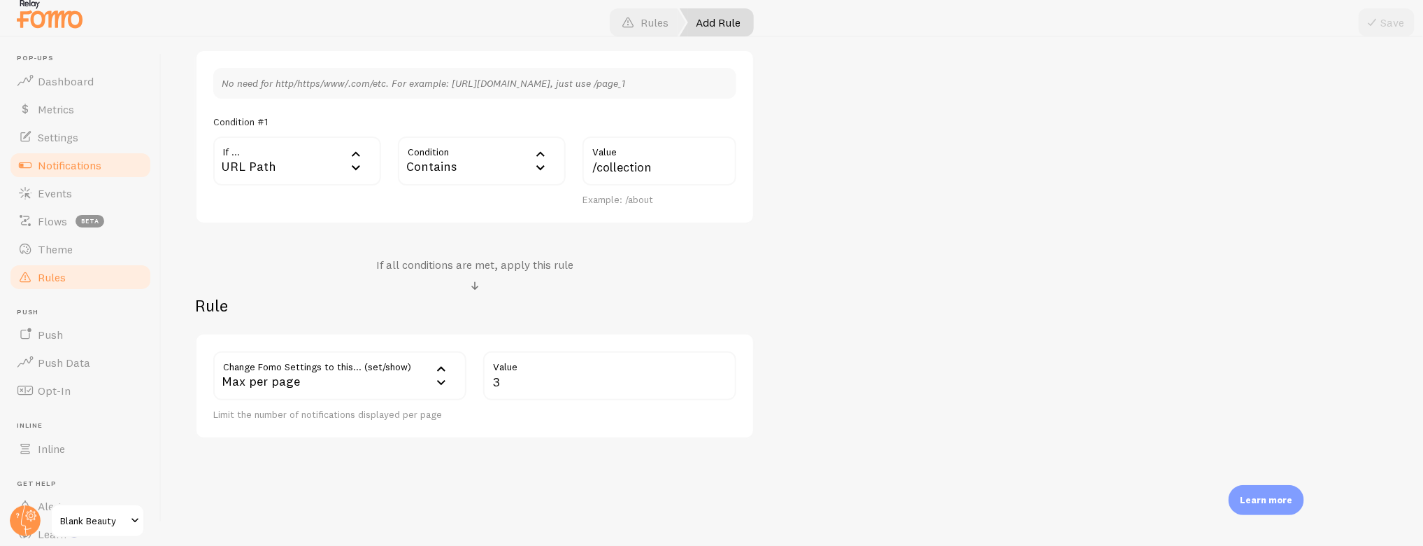
click at [94, 165] on span "Notifications" at bounding box center [70, 165] width 64 height 14
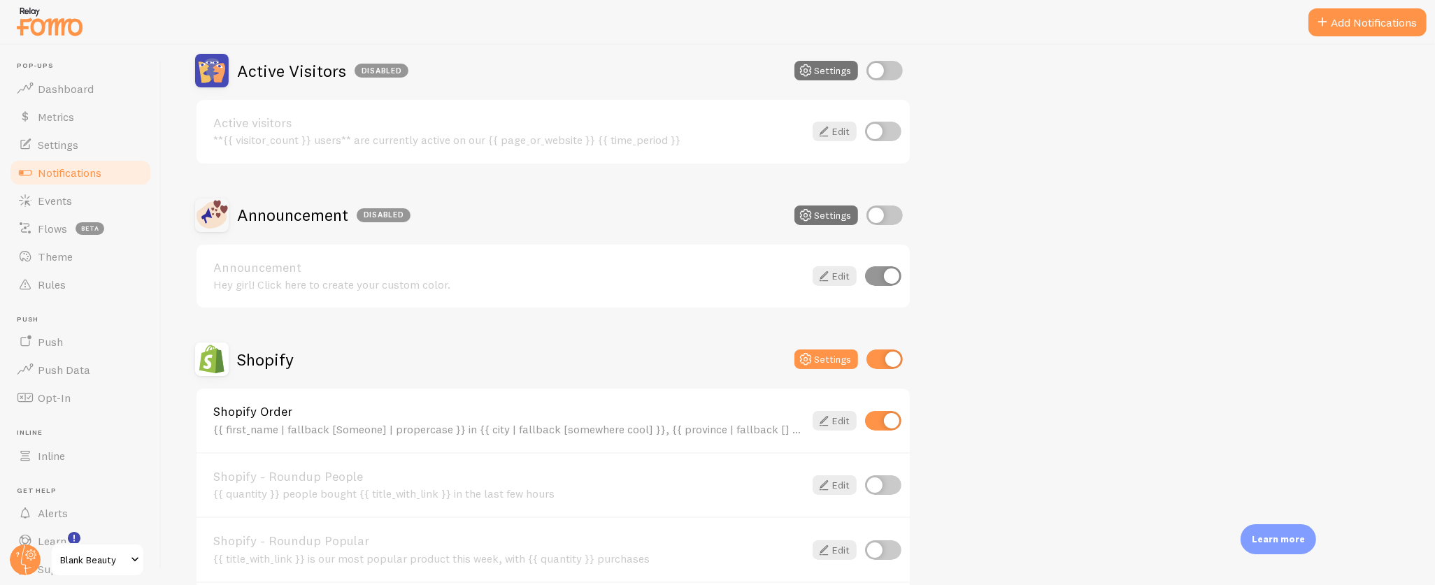
scroll to position [675, 0]
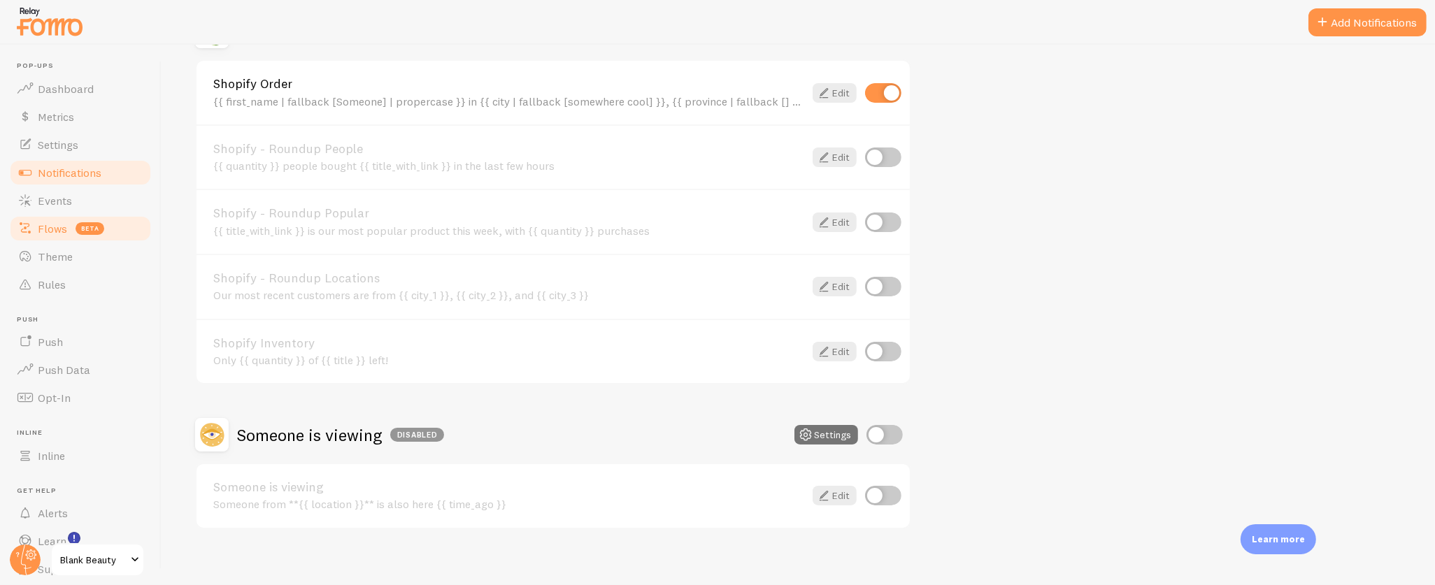
click at [48, 227] on span "Flows" at bounding box center [52, 229] width 29 height 14
click at [47, 224] on span "Flows" at bounding box center [52, 229] width 29 height 14
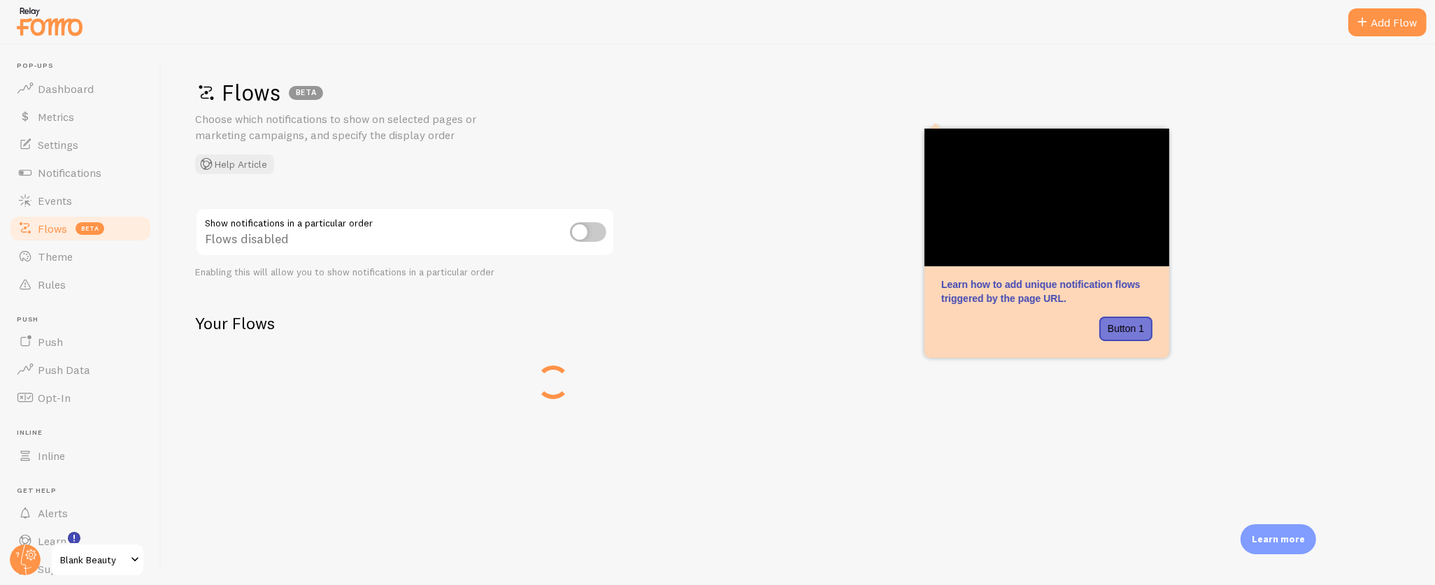
click at [588, 235] on input "checkbox" at bounding box center [588, 232] width 36 height 20
checkbox input "true"
click at [877, 376] on span at bounding box center [868, 382] width 17 height 17
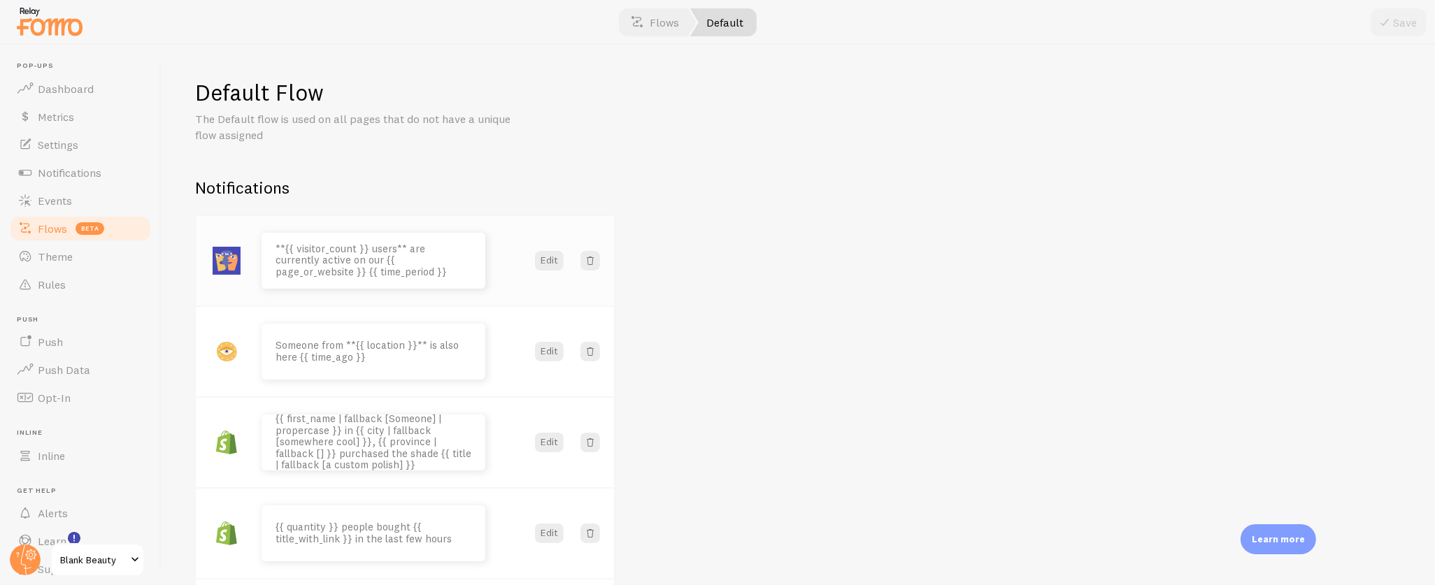
scroll to position [36, 0]
